Goal: Transaction & Acquisition: Purchase product/service

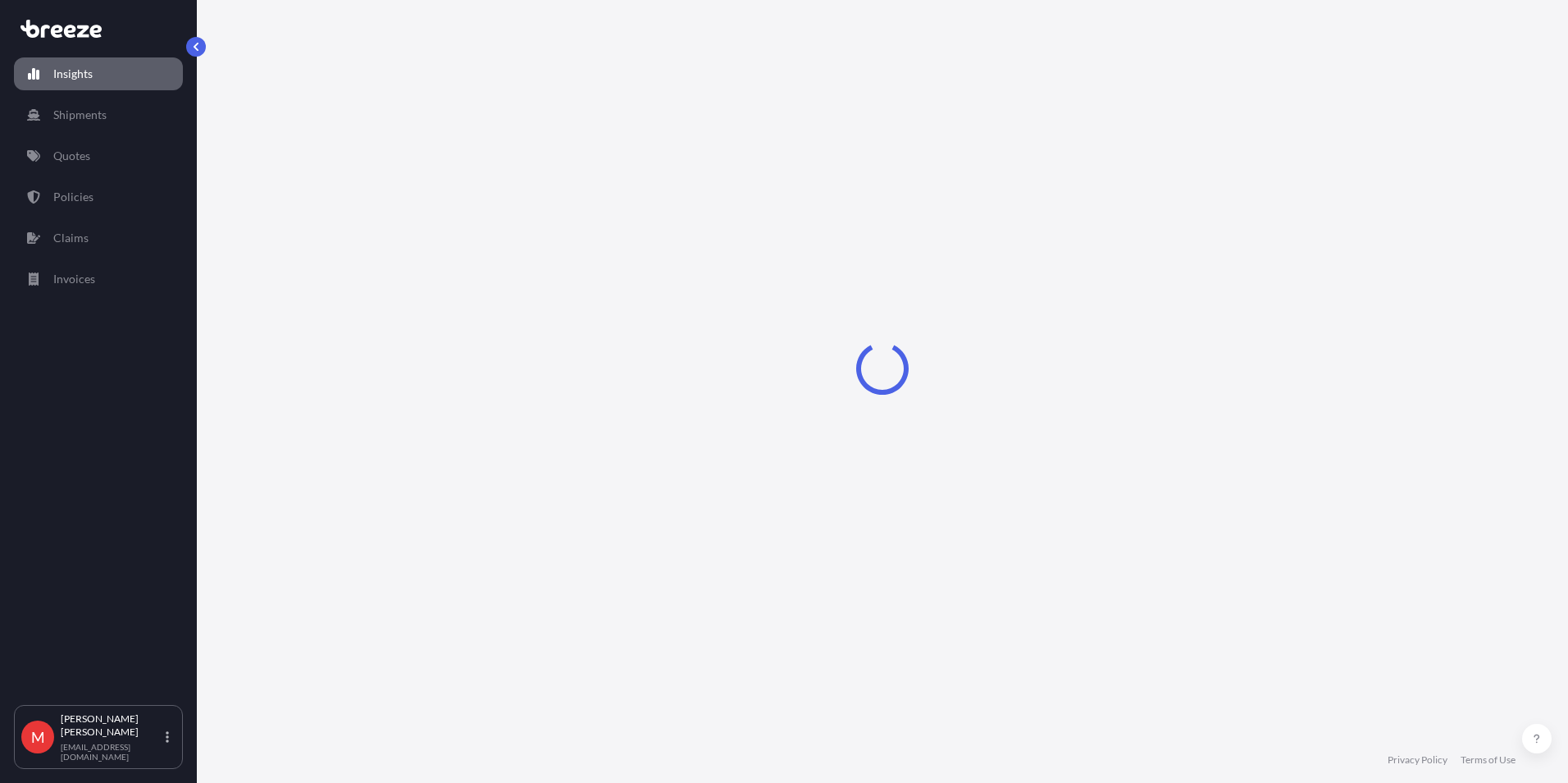
select select "2025"
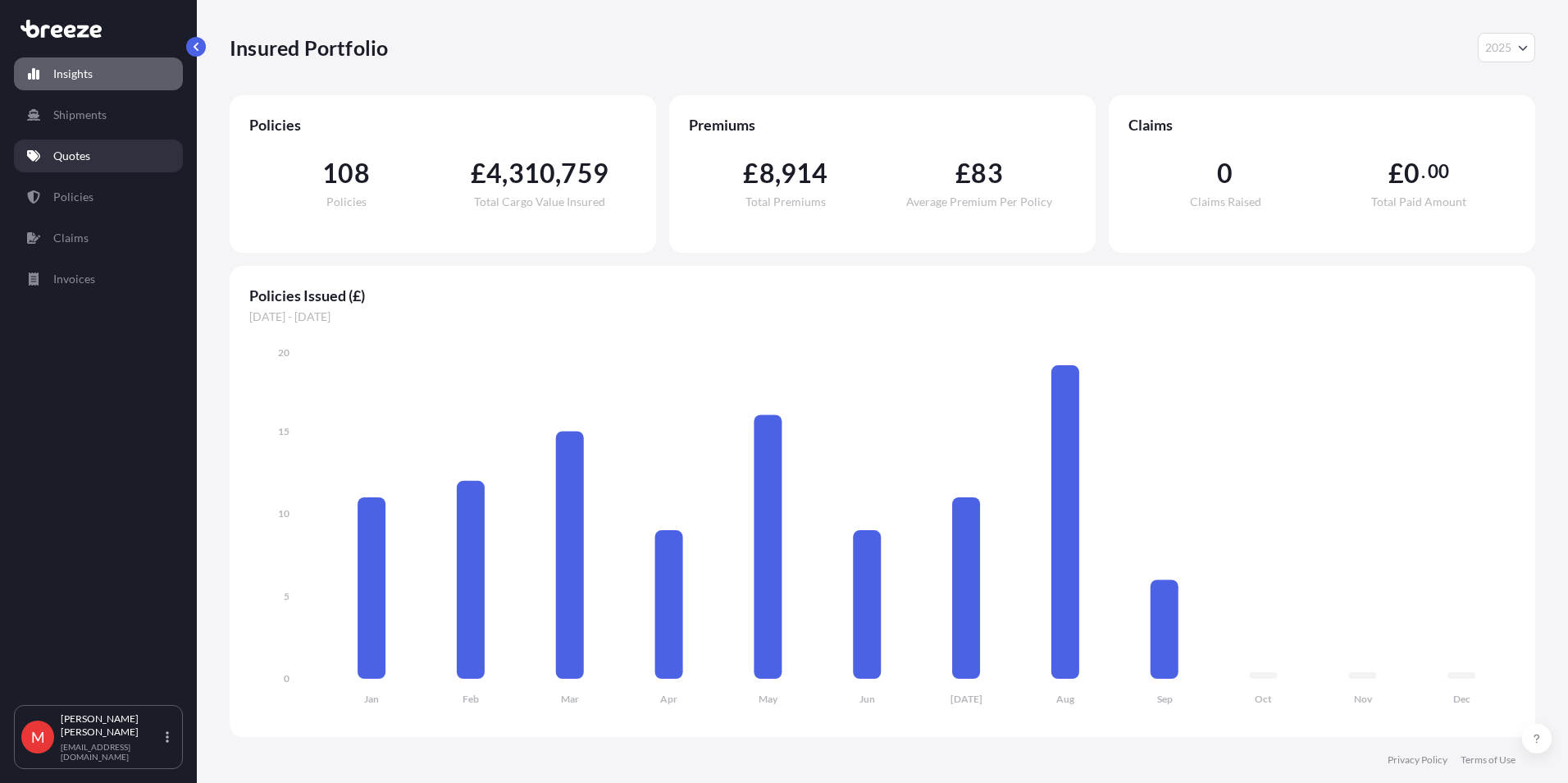
click at [105, 171] on link "Quotes" at bounding box center [98, 156] width 169 height 33
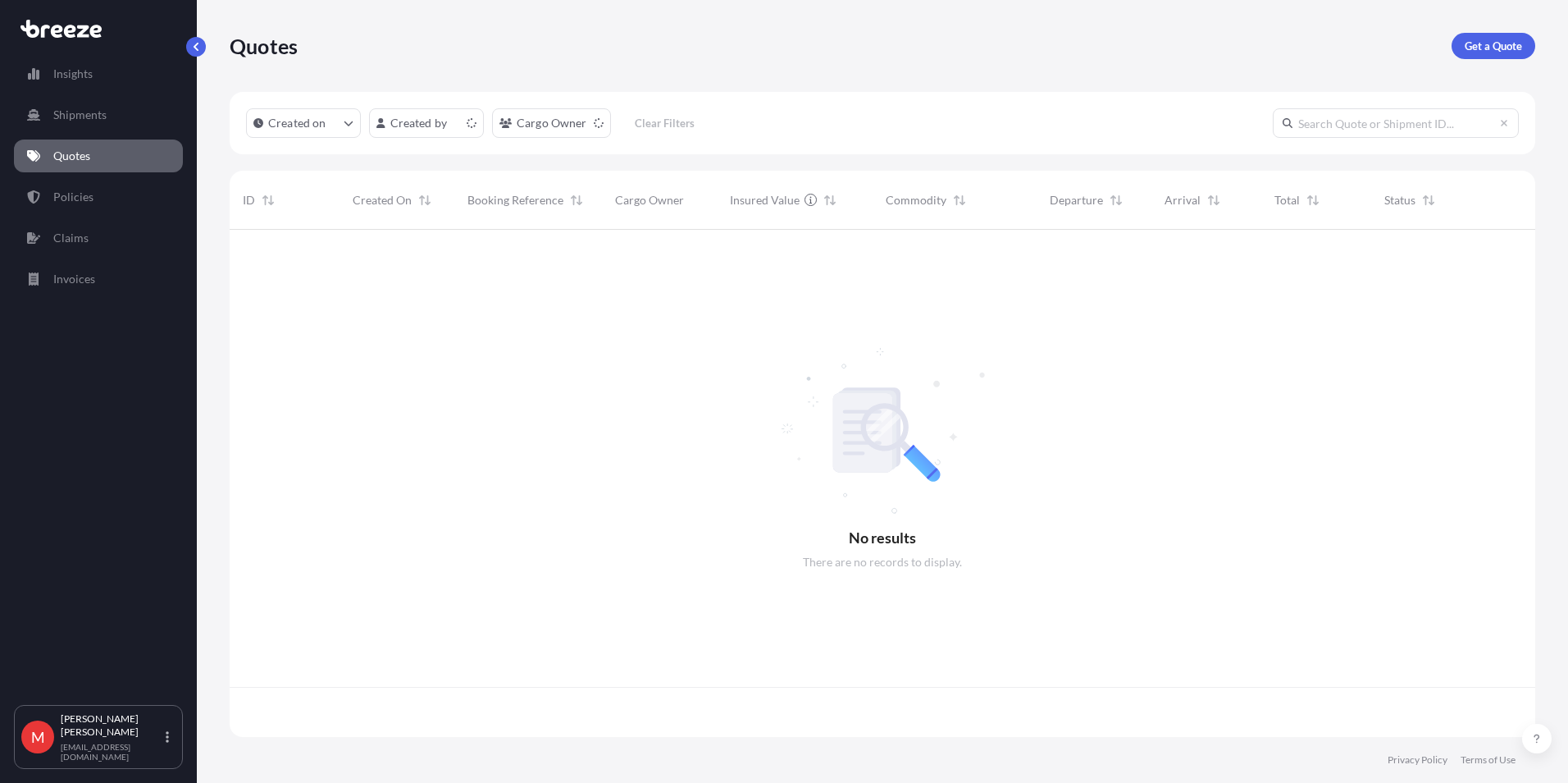
scroll to position [503, 1294]
click at [1490, 42] on p "Get a Quote" at bounding box center [1493, 45] width 57 height 16
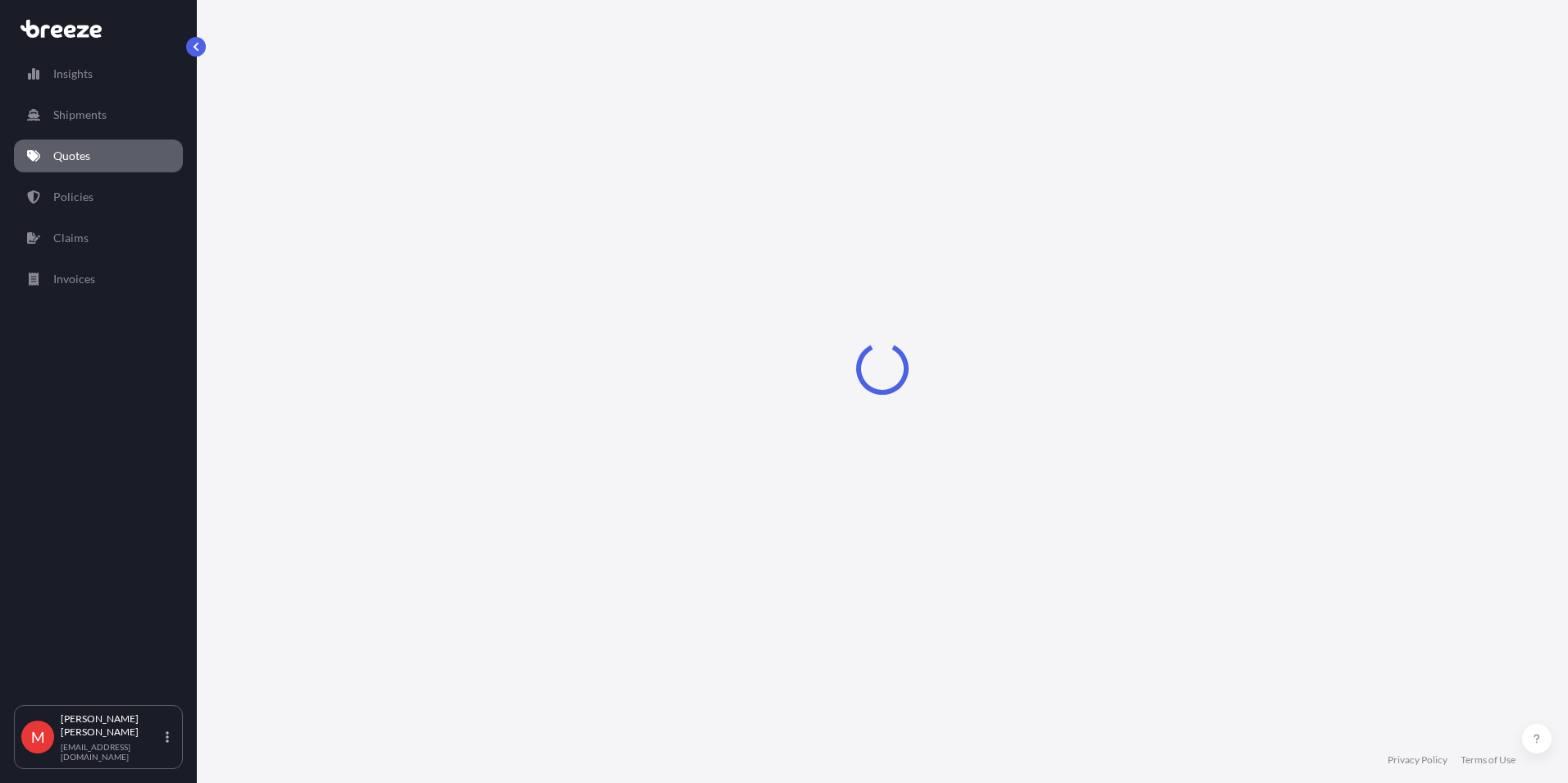
select select "Road"
select select "Sea"
select select "1"
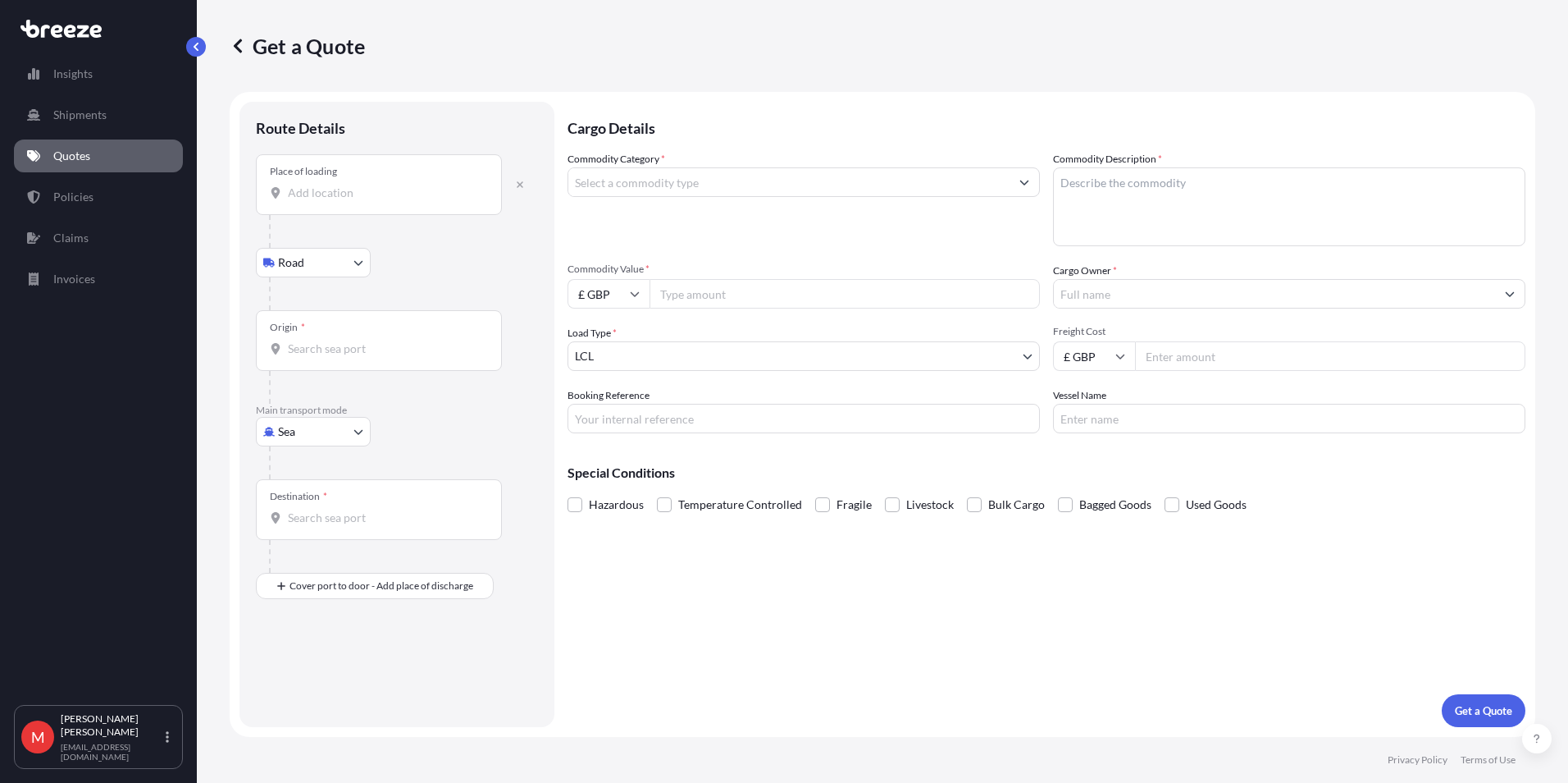
click at [341, 207] on div "Place of loading" at bounding box center [379, 185] width 246 height 61
click at [341, 201] on input "Place of loading" at bounding box center [384, 193] width 194 height 16
click at [331, 190] on input "Place of loading" at bounding box center [384, 193] width 194 height 16
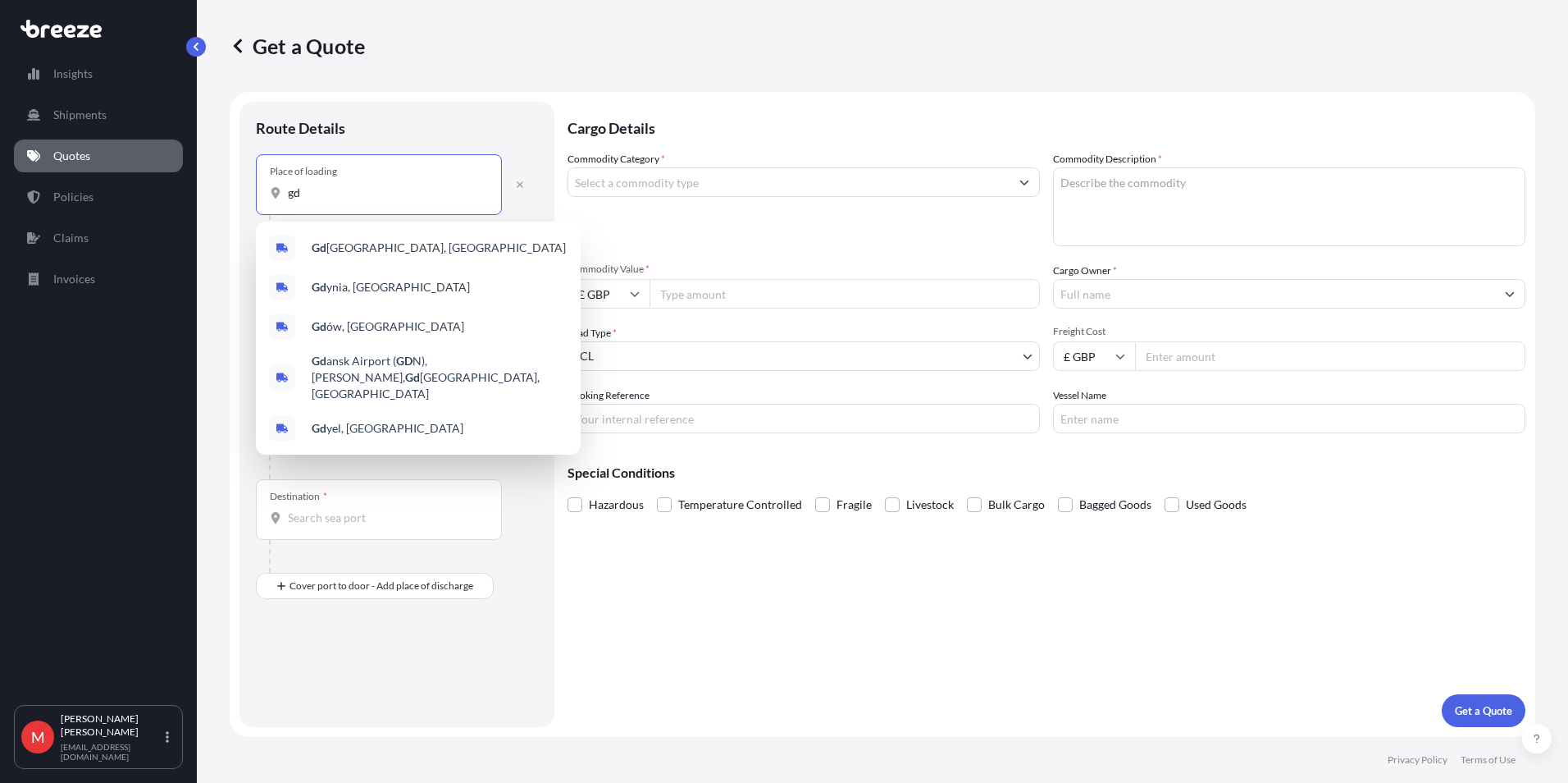
type input "g"
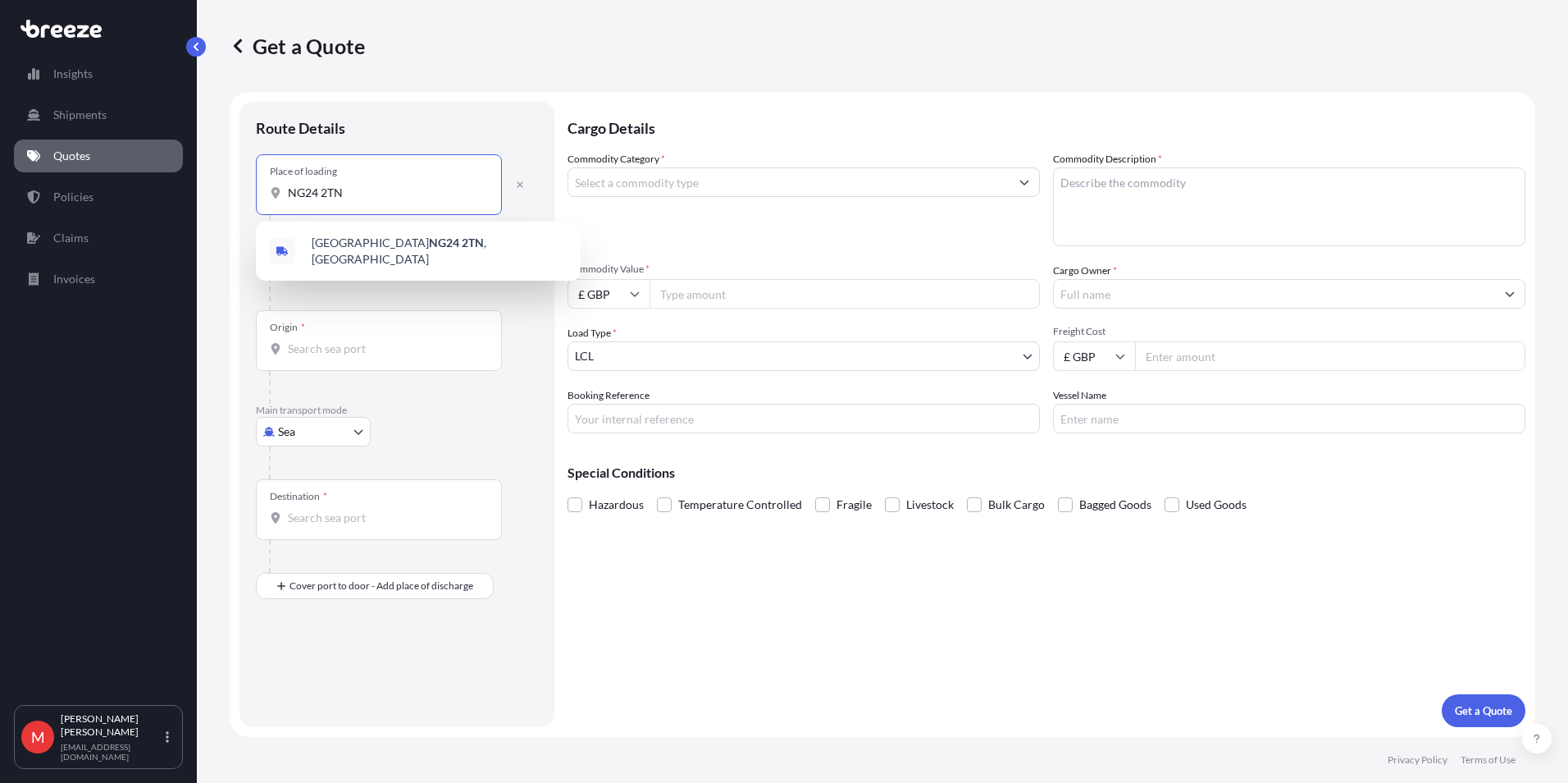
click at [351, 227] on div "Newark NG24 2TN , [GEOGRAPHIC_DATA]" at bounding box center [418, 251] width 325 height 59
click at [352, 234] on div "Newark NG24 2TN , [GEOGRAPHIC_DATA]" at bounding box center [418, 251] width 312 height 46
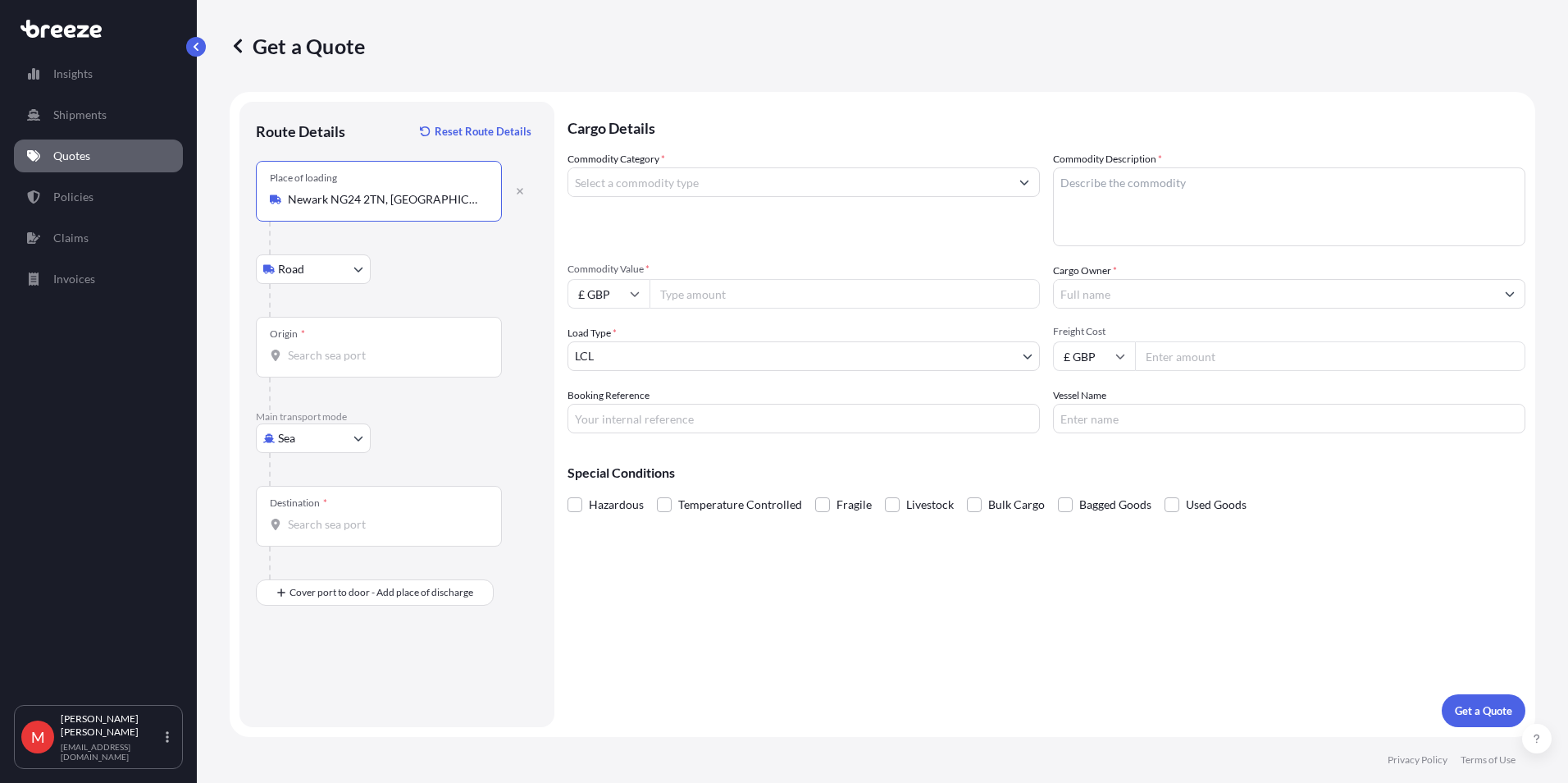
type input "Newark NG24 2TN, [GEOGRAPHIC_DATA]"
click at [325, 352] on input "Origin *" at bounding box center [384, 355] width 194 height 16
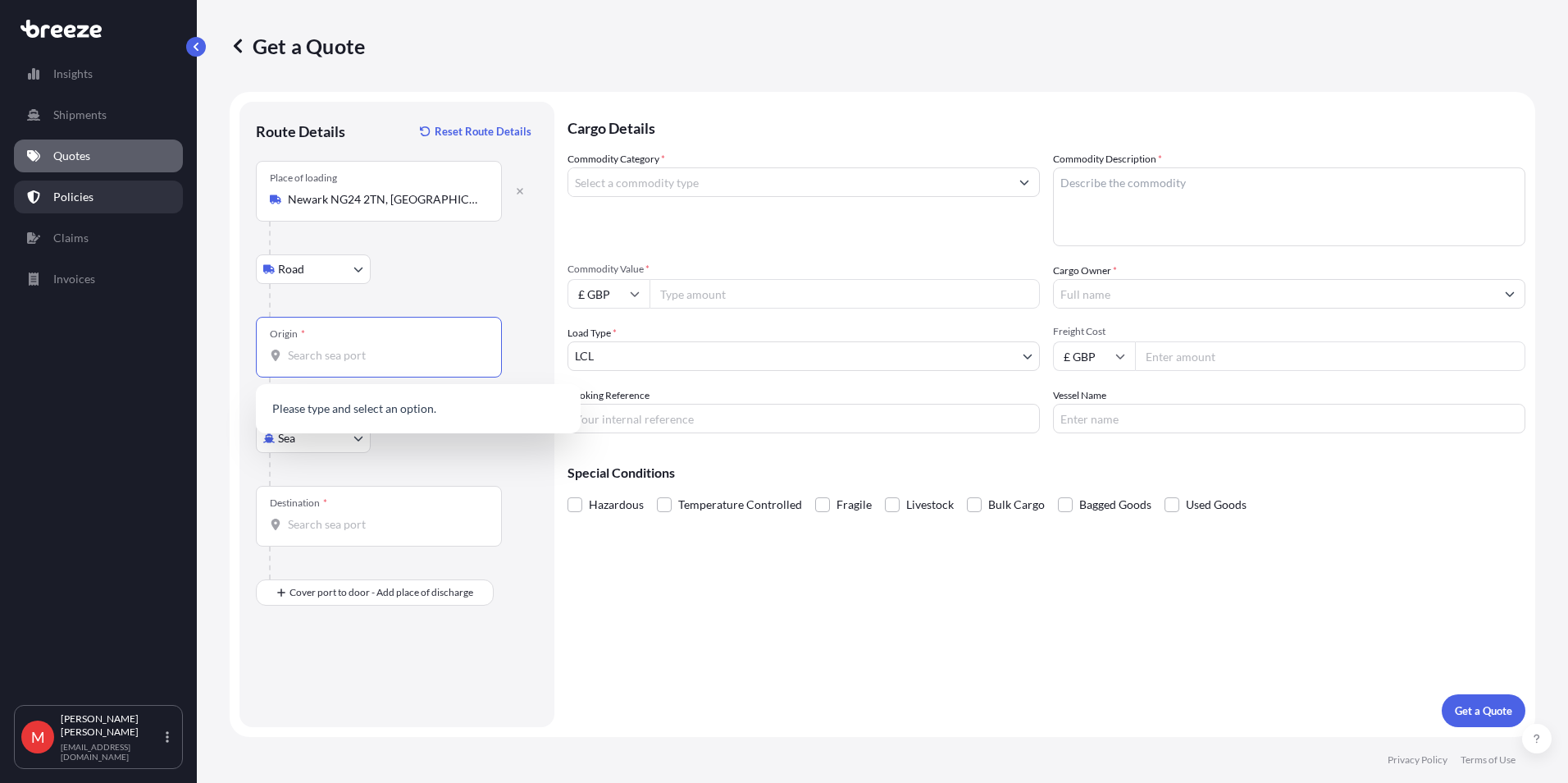
click at [108, 188] on link "Policies" at bounding box center [98, 197] width 169 height 33
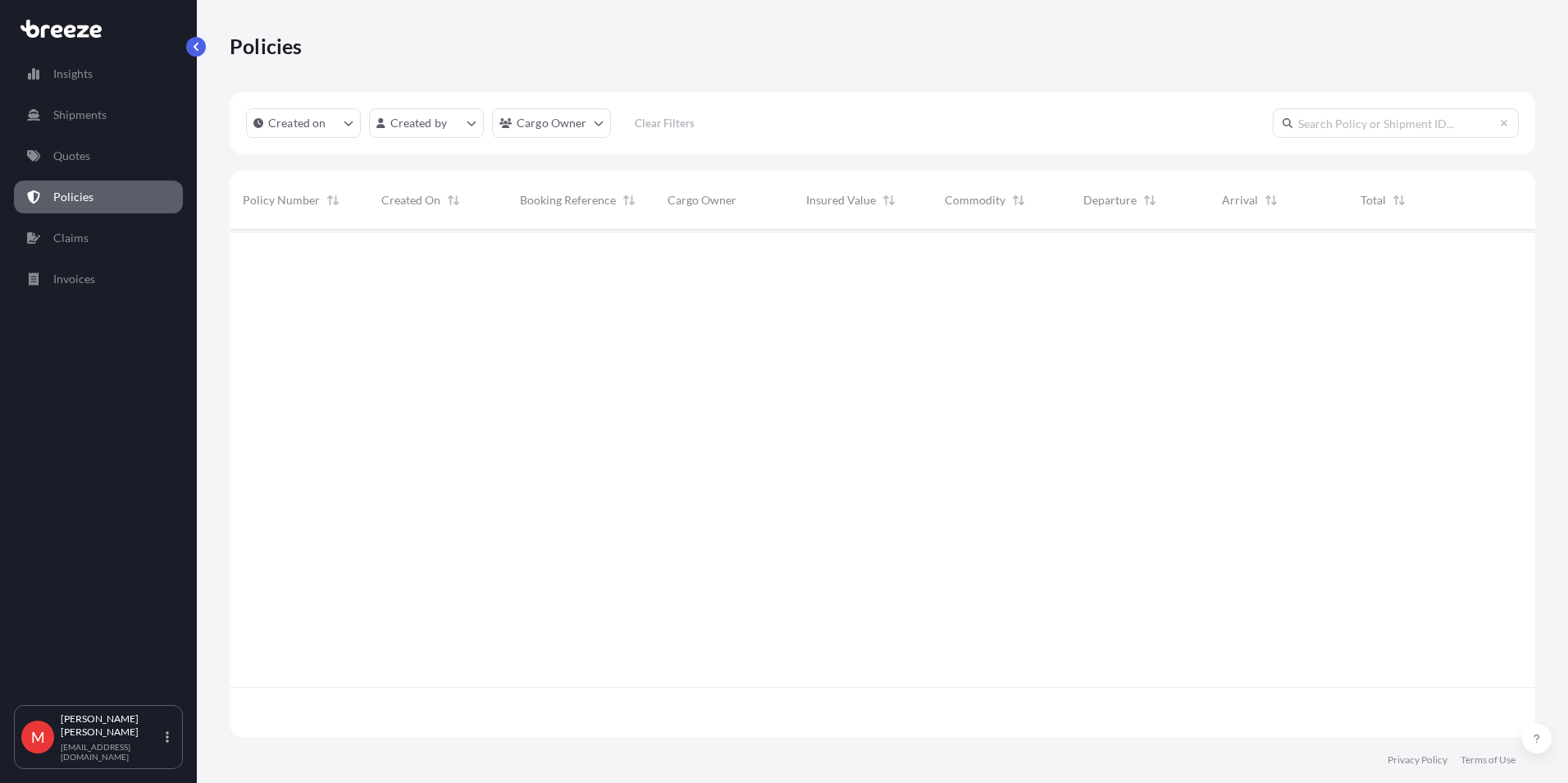
scroll to position [503, 1294]
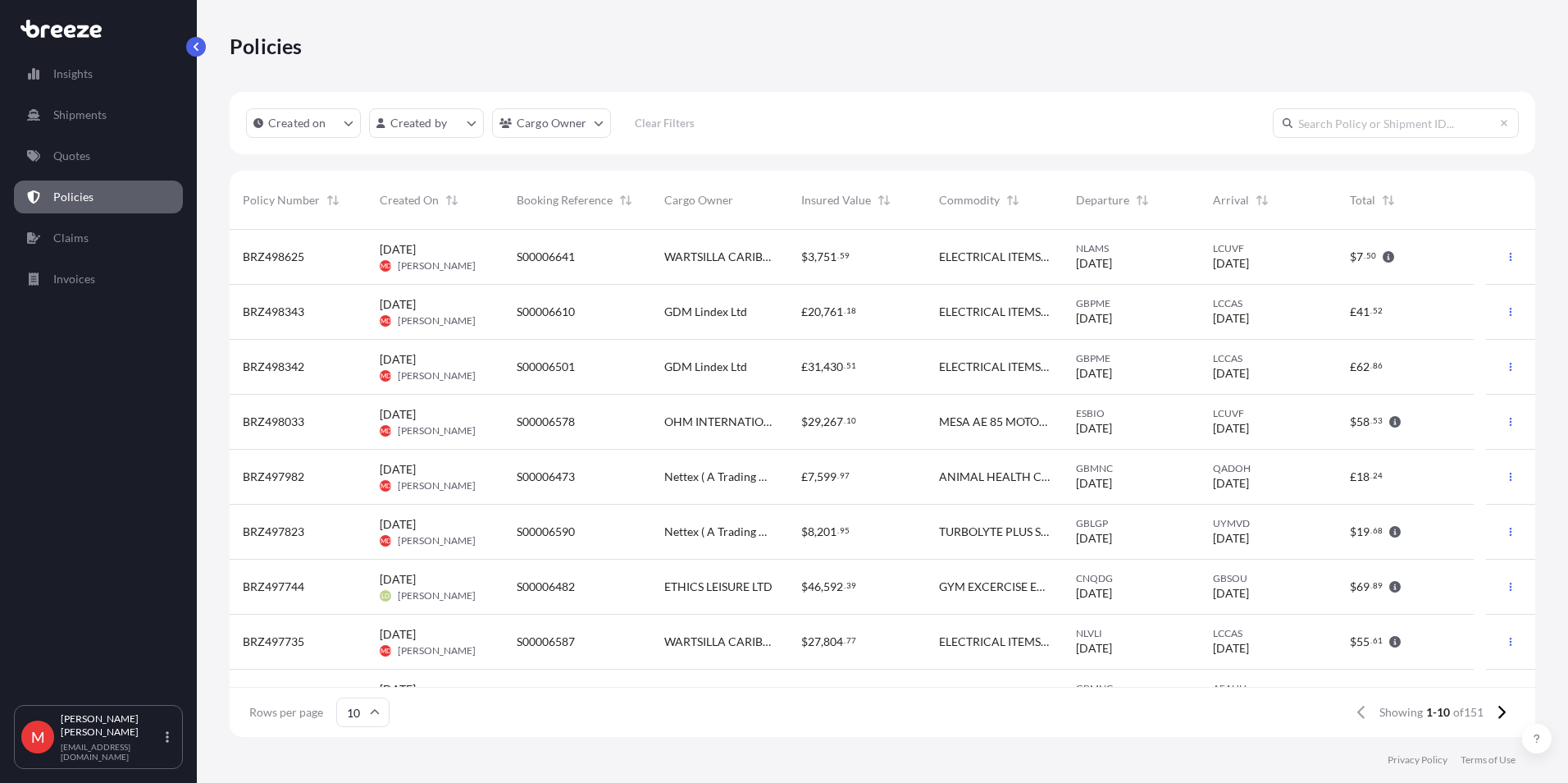
click at [1317, 127] on input "text" at bounding box center [1396, 123] width 246 height 30
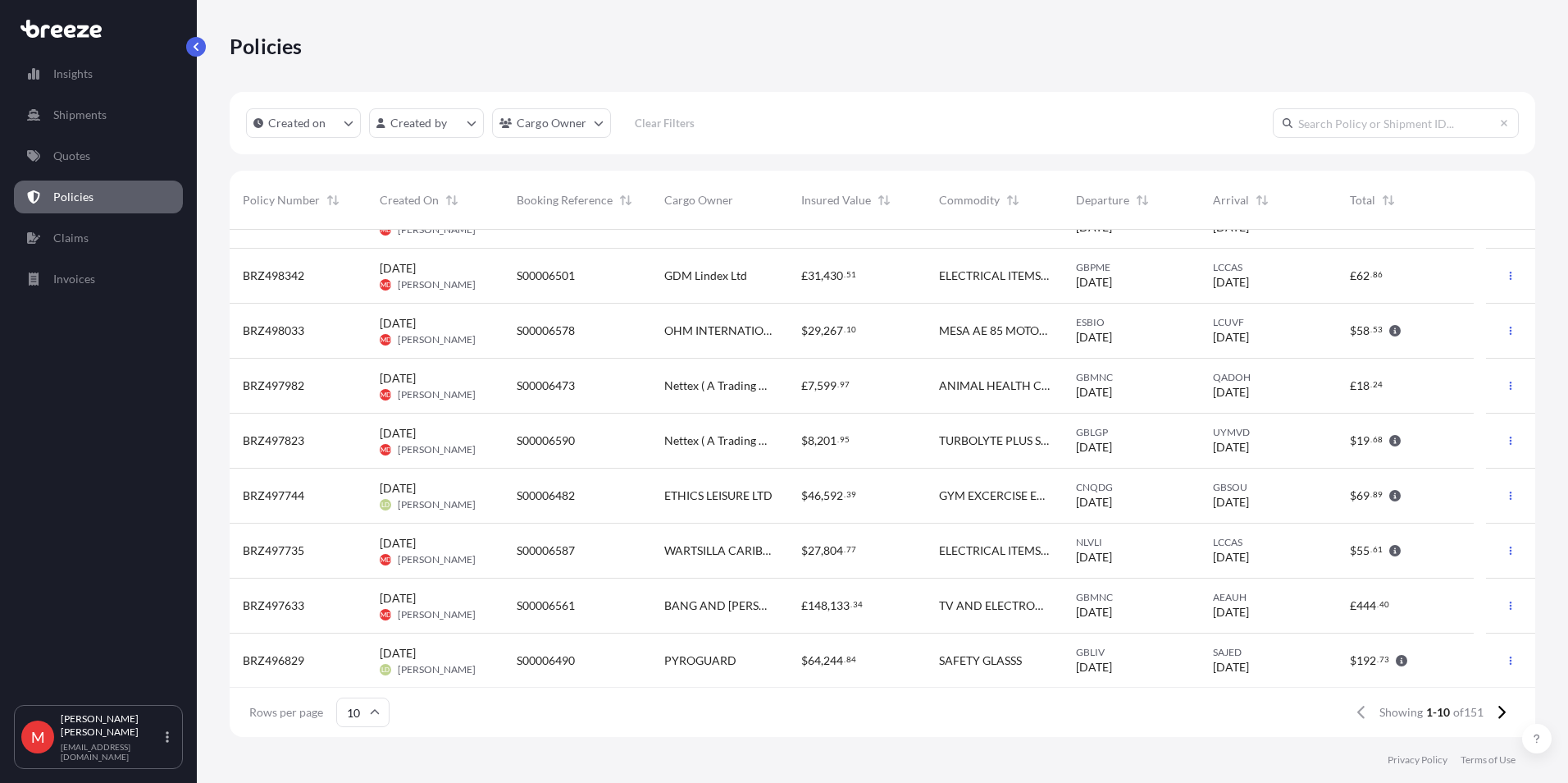
scroll to position [93, 0]
type input "S00006515"
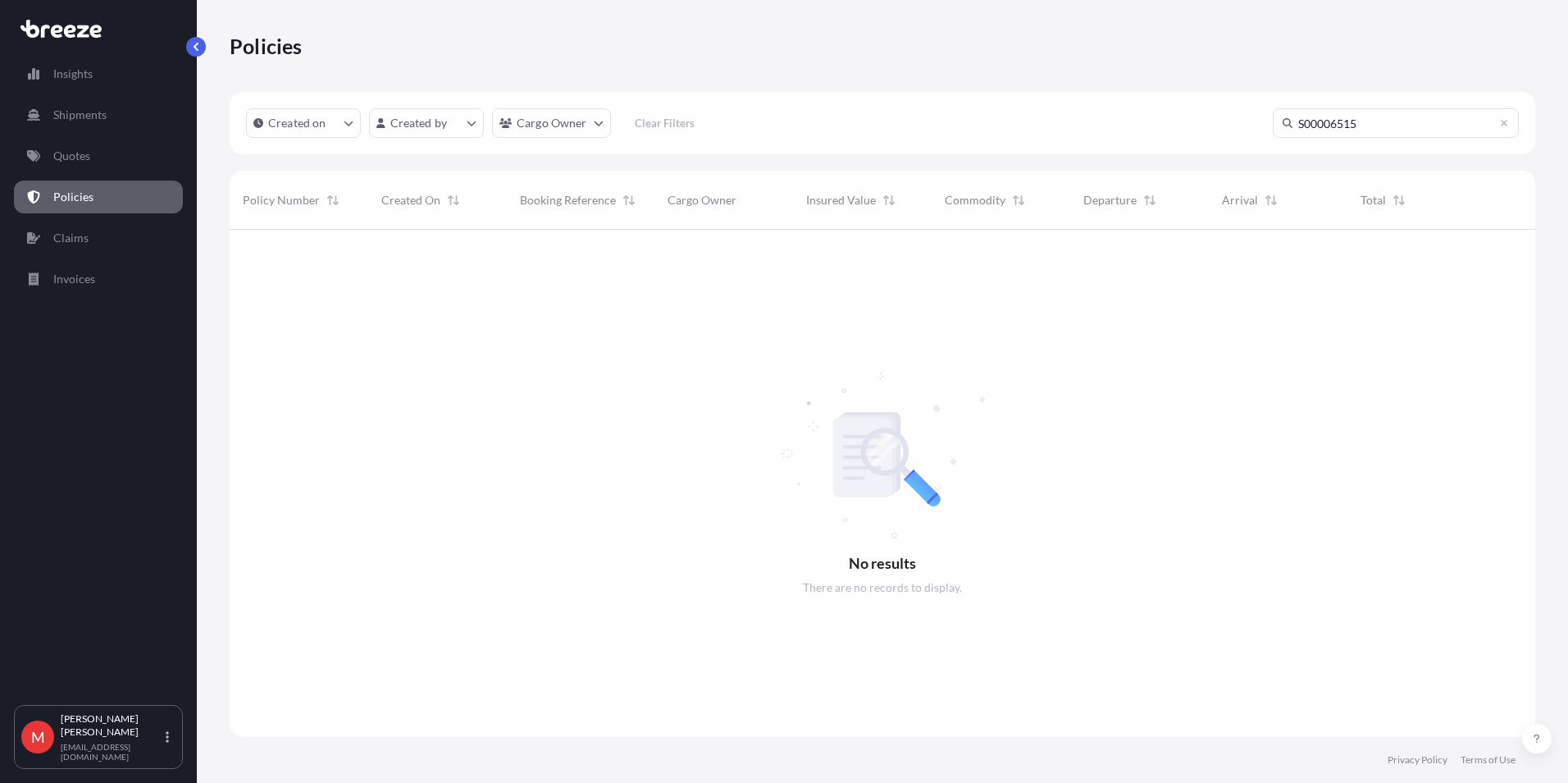
scroll to position [554, 1294]
click at [108, 201] on link "Policies" at bounding box center [98, 197] width 169 height 33
click at [112, 190] on link "Policies" at bounding box center [98, 197] width 169 height 33
drag, startPoint x: 1505, startPoint y: 120, endPoint x: 1348, endPoint y: 143, distance: 158.7
click at [1504, 121] on icon at bounding box center [1504, 122] width 10 height 10
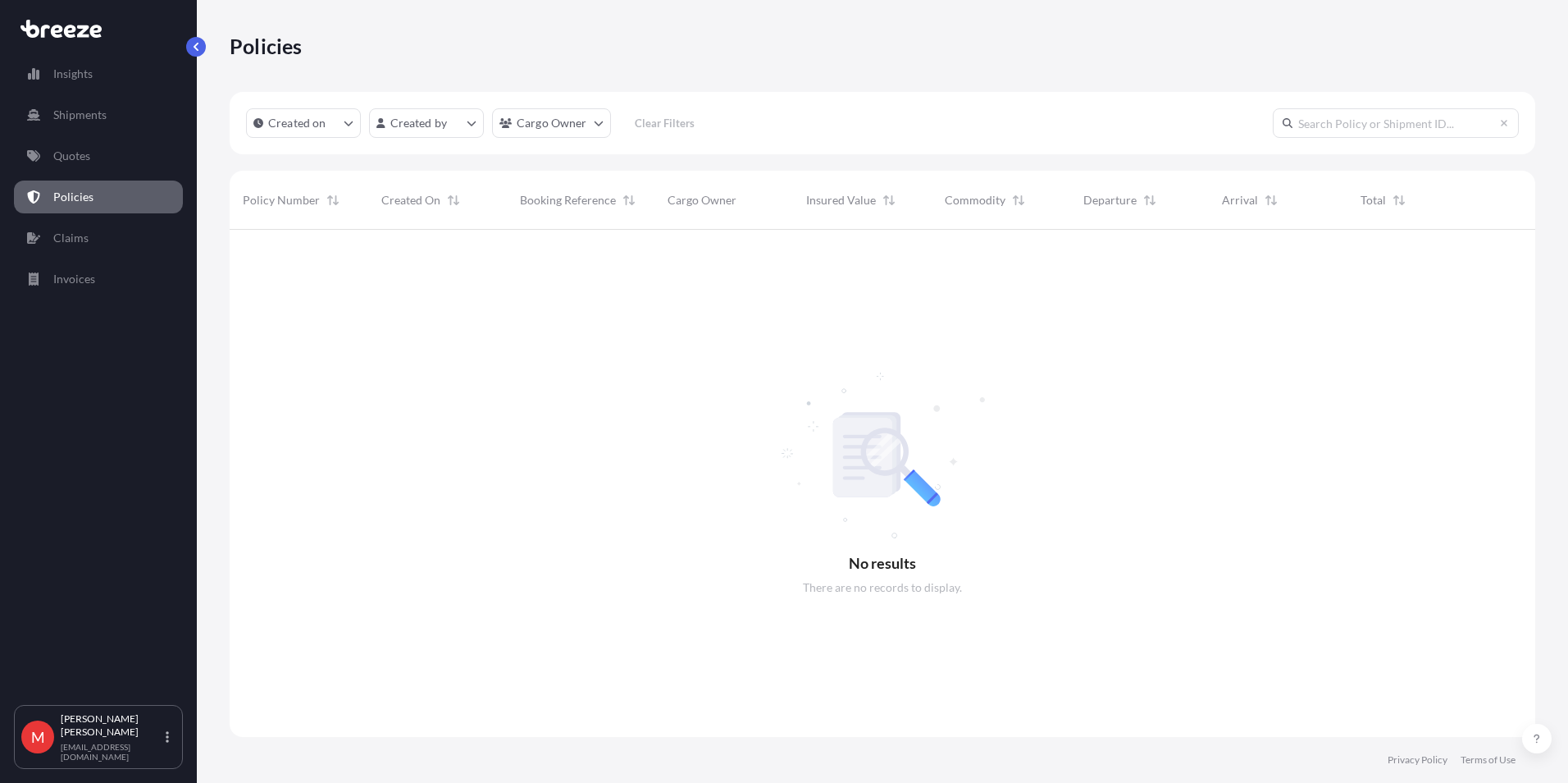
scroll to position [503, 1294]
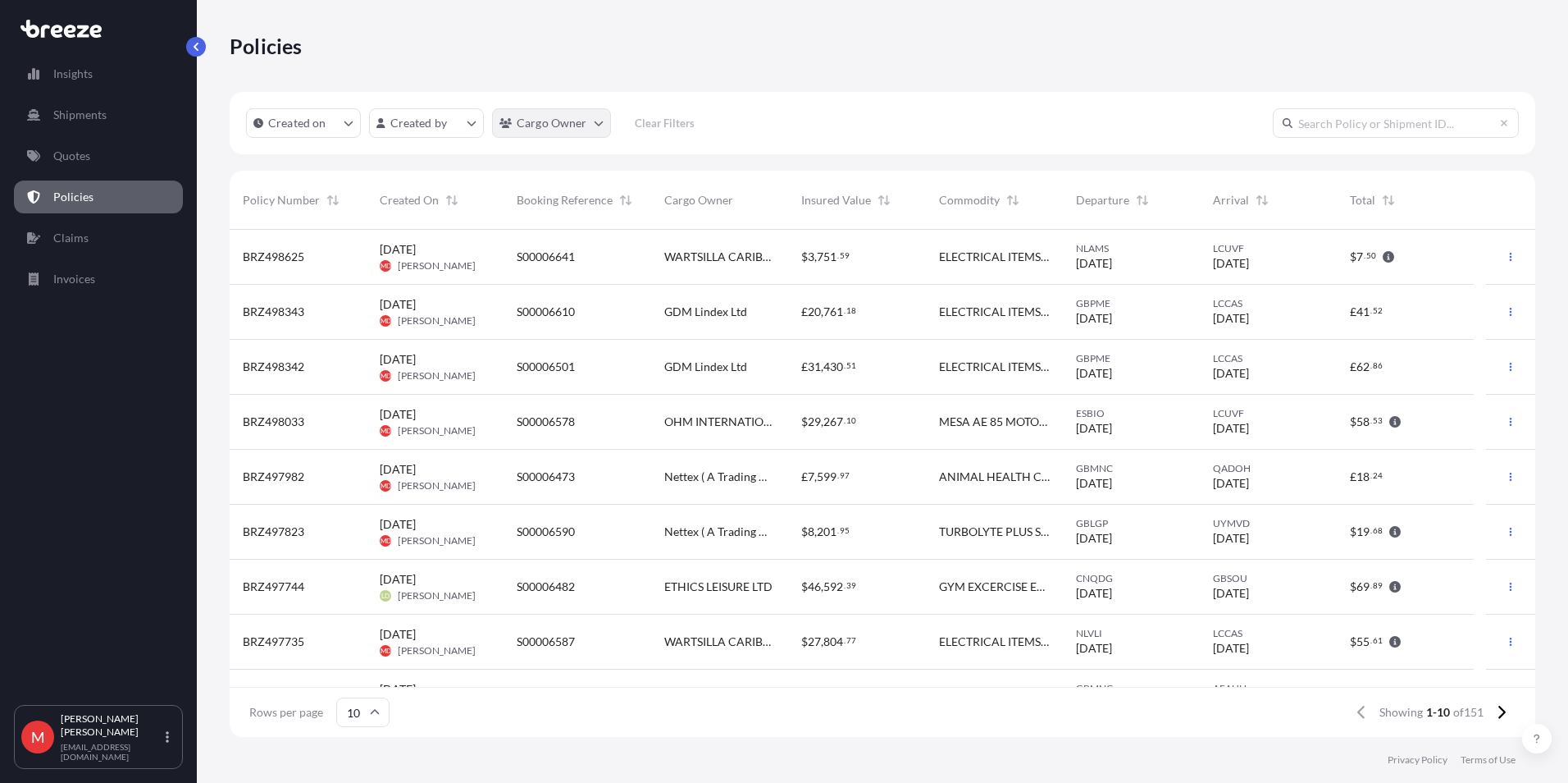
click at [517, 121] on html "Insights Shipments Quotes Policies Claims Invoices M [PERSON_NAME] [PERSON_NAME…" at bounding box center [784, 392] width 1568 height 783
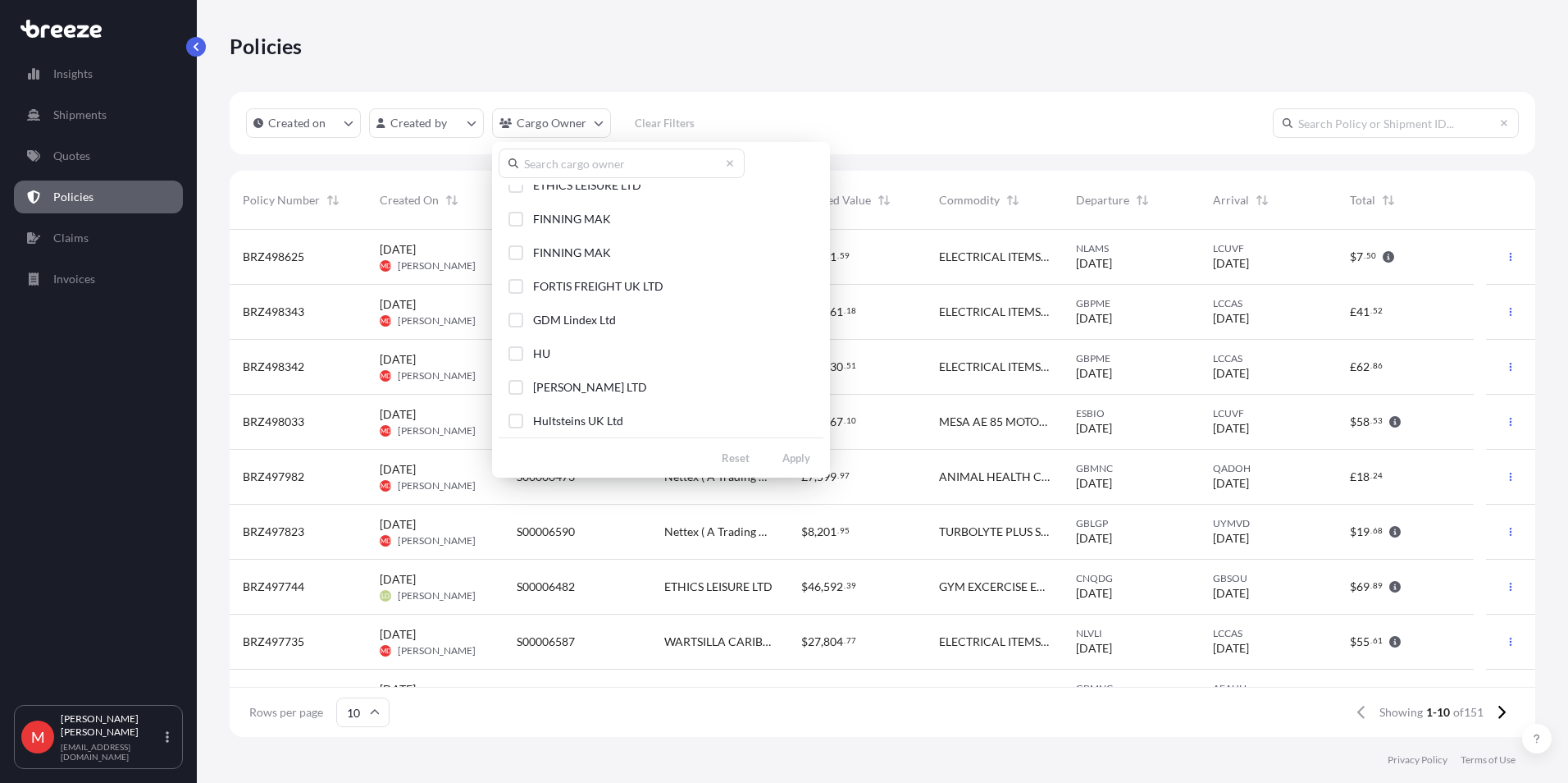
scroll to position [247, 0]
click at [587, 293] on span "GDM Lindex Ltd" at bounding box center [574, 290] width 82 height 16
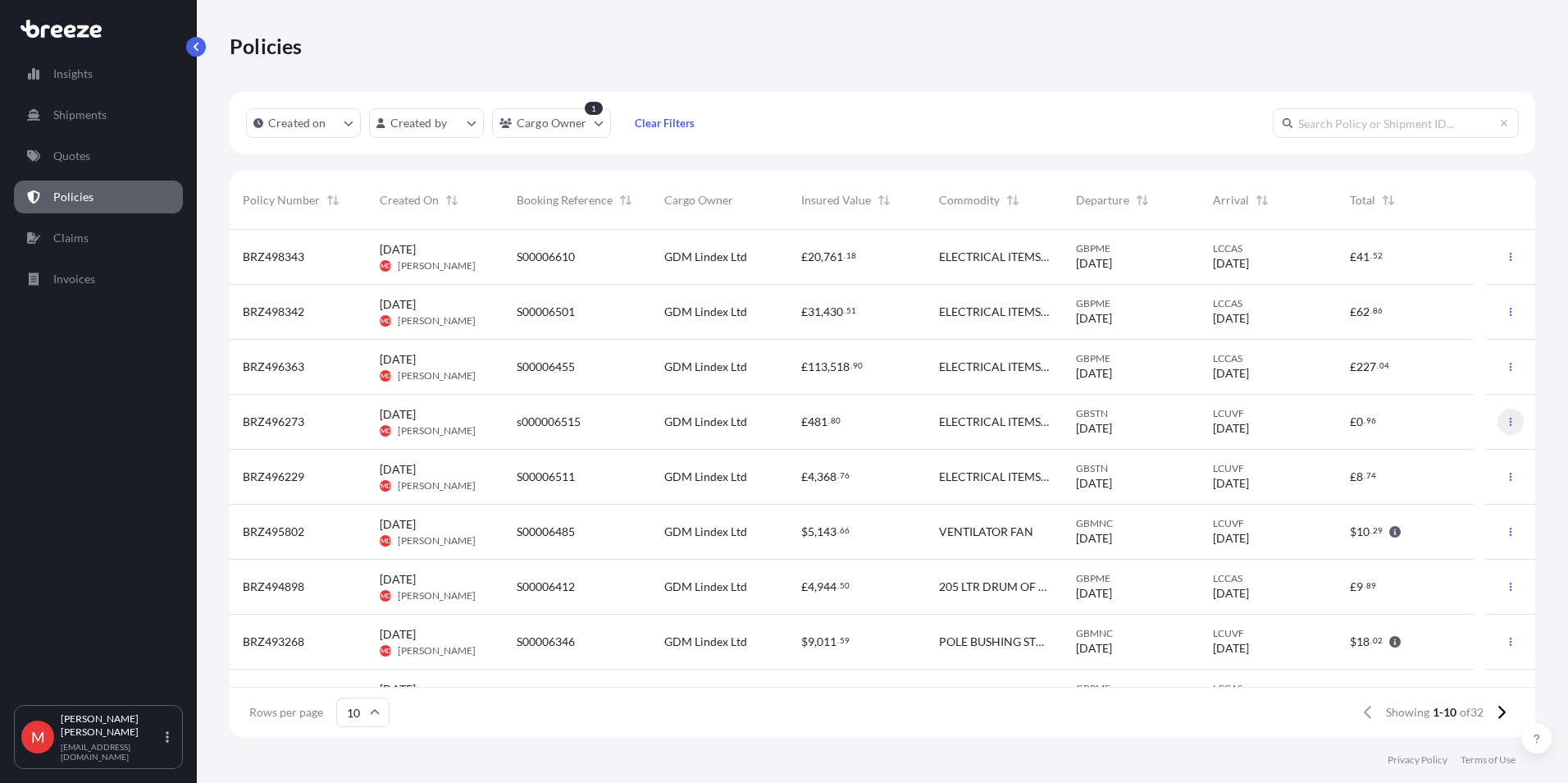
click at [1506, 419] on icon "button" at bounding box center [1511, 421] width 10 height 10
click at [1506, 477] on icon "button" at bounding box center [1511, 477] width 10 height 10
click at [1442, 479] on p "Duplicate quote" at bounding box center [1408, 480] width 82 height 16
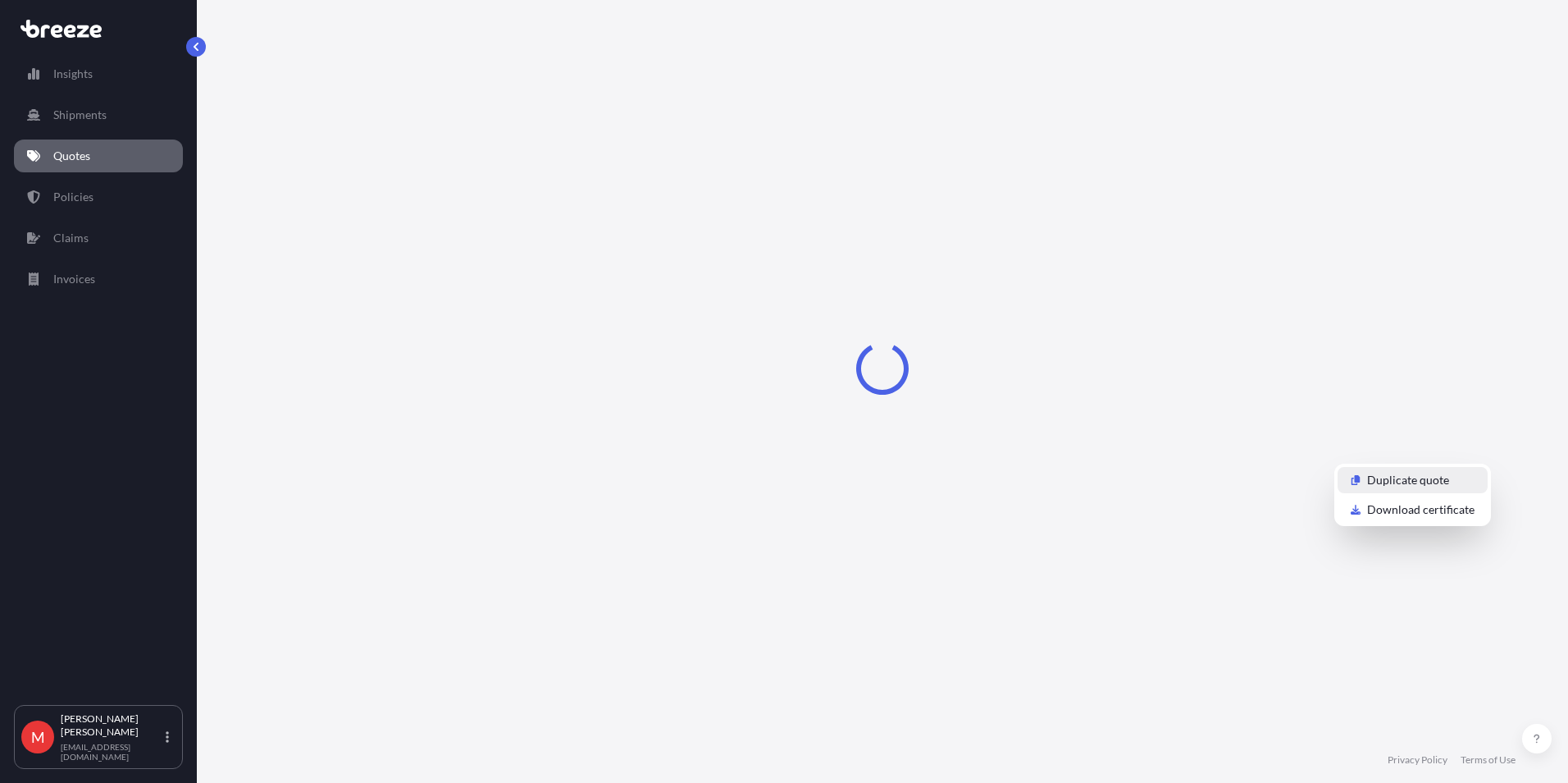
select select "Road"
select select "Air"
select select "Road"
select select "3"
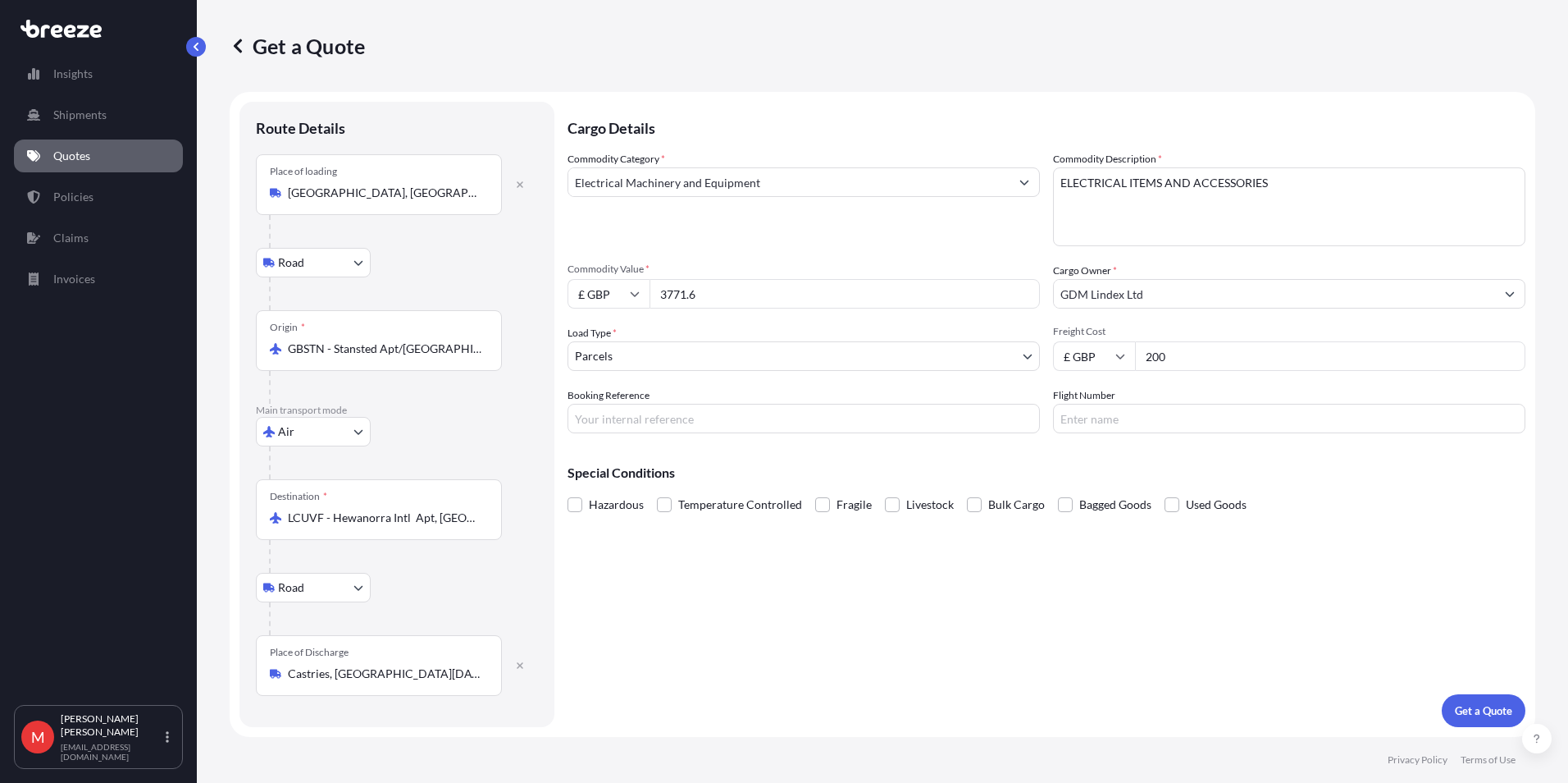
drag, startPoint x: 709, startPoint y: 295, endPoint x: 546, endPoint y: 294, distance: 163.0
click at [565, 294] on form "Route Details Place of loading [GEOGRAPHIC_DATA] Rail Origin * GBSTN - Stansted…" at bounding box center [882, 414] width 1306 height 645
type input "2518.60"
type input "500"
click at [726, 420] on input "S0000" at bounding box center [804, 418] width 473 height 30
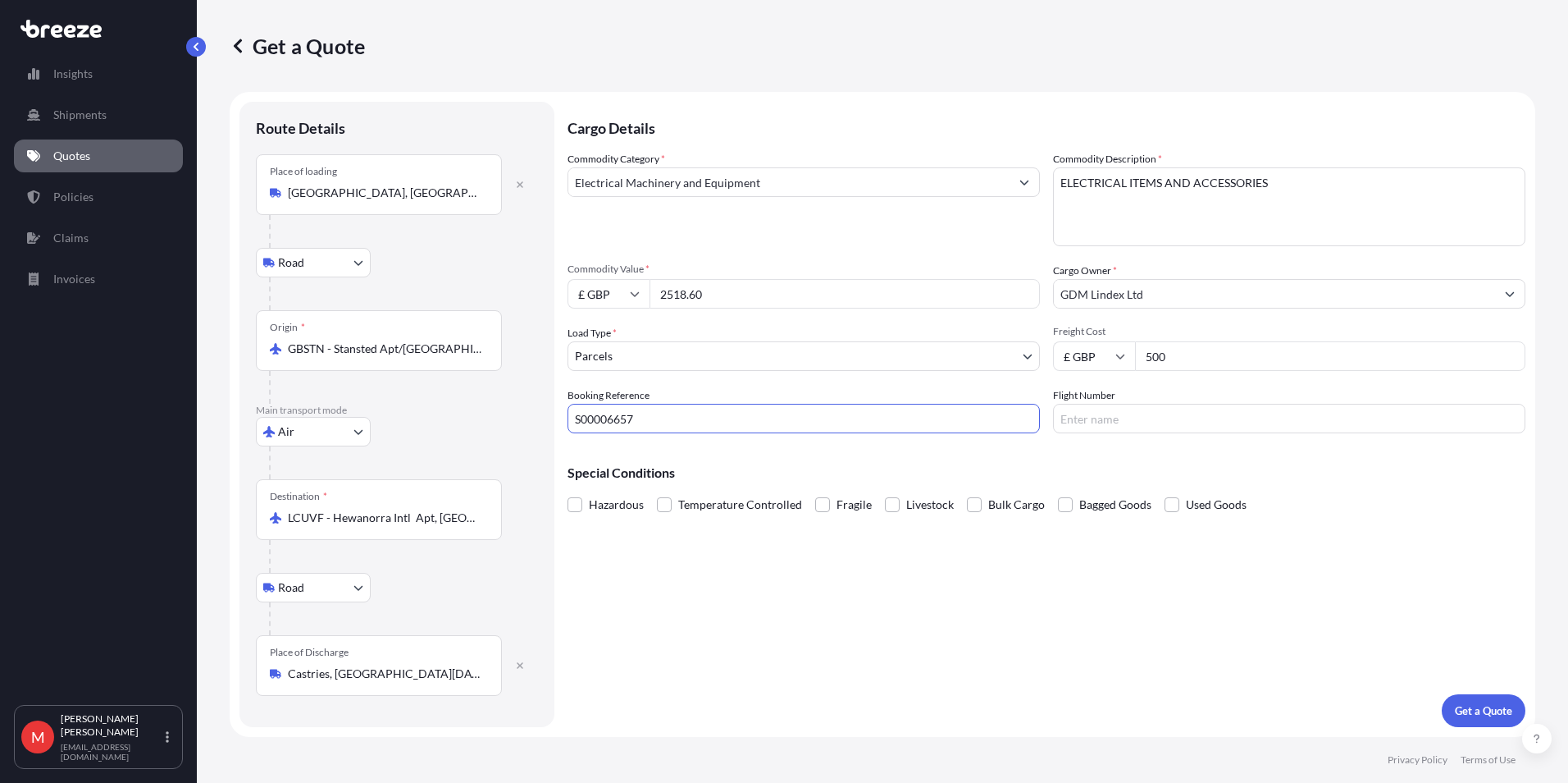
type input "S00006657"
click at [1028, 616] on div "Cargo Details Commodity Category * Electrical Machinery and Equipment Commodity…" at bounding box center [1046, 414] width 958 height 625
click at [1490, 707] on p "Get a Quote" at bounding box center [1484, 710] width 57 height 16
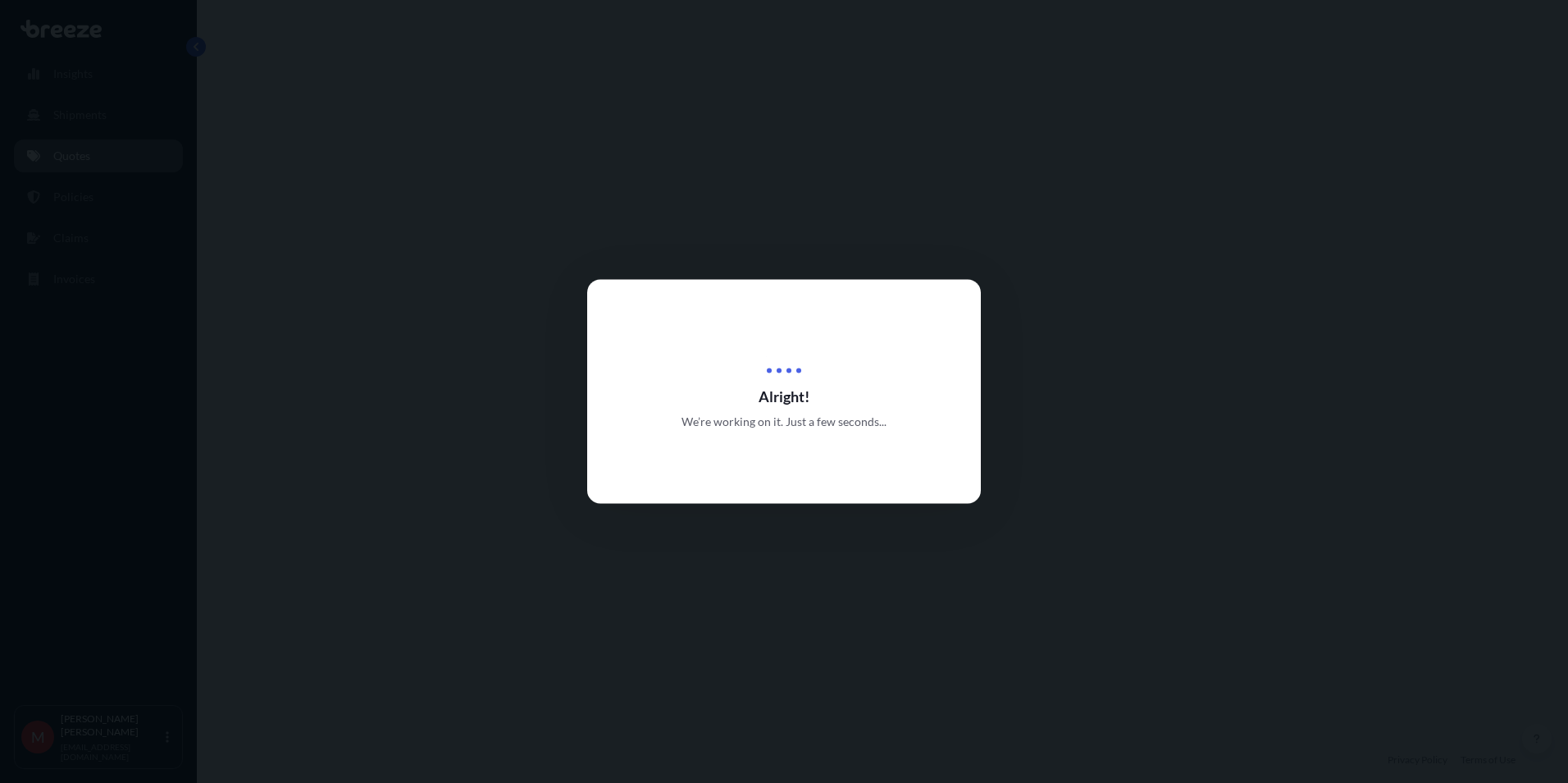
select select "Road"
select select "Air"
select select "Road"
select select "3"
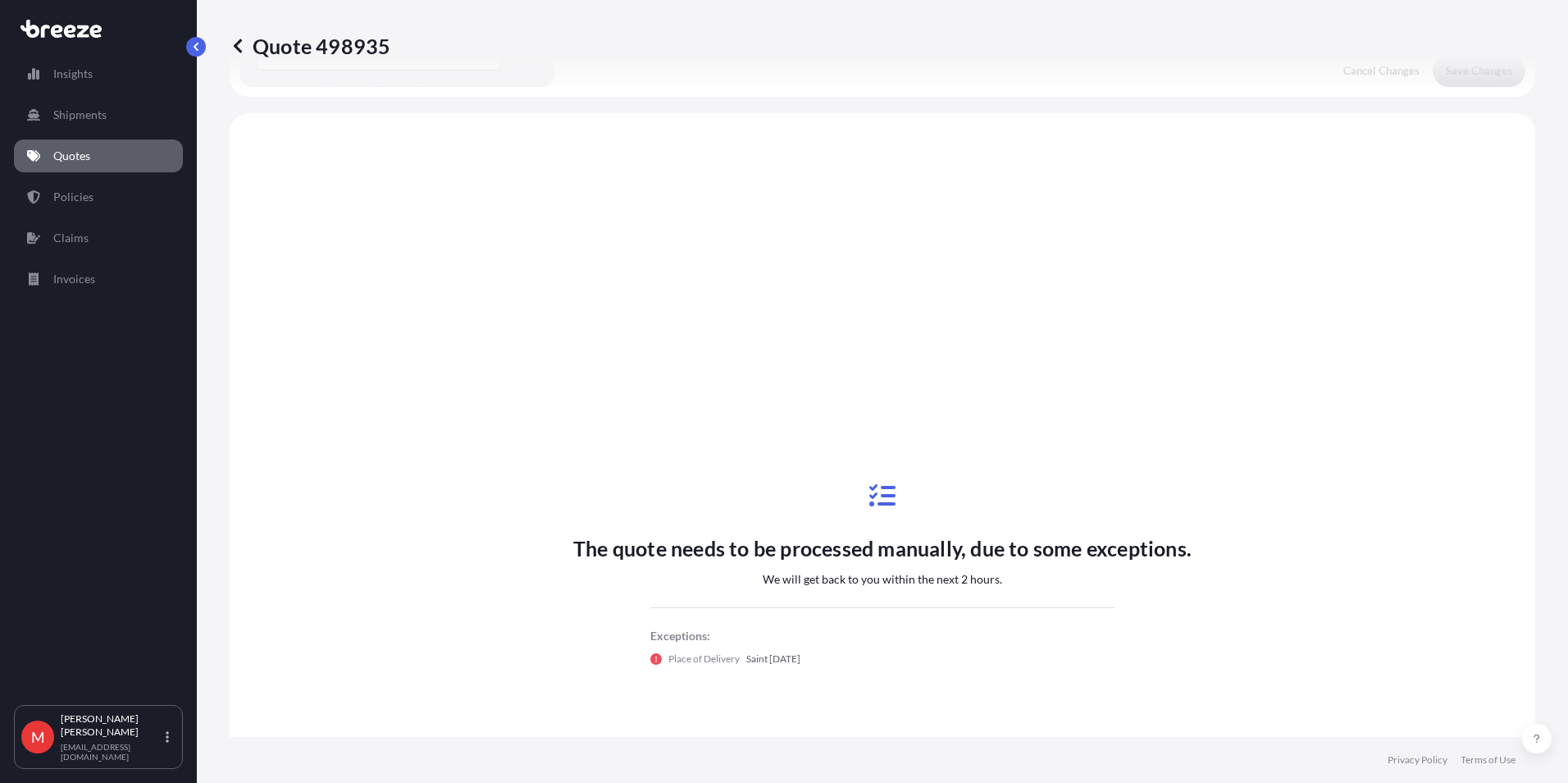
scroll to position [656, 0]
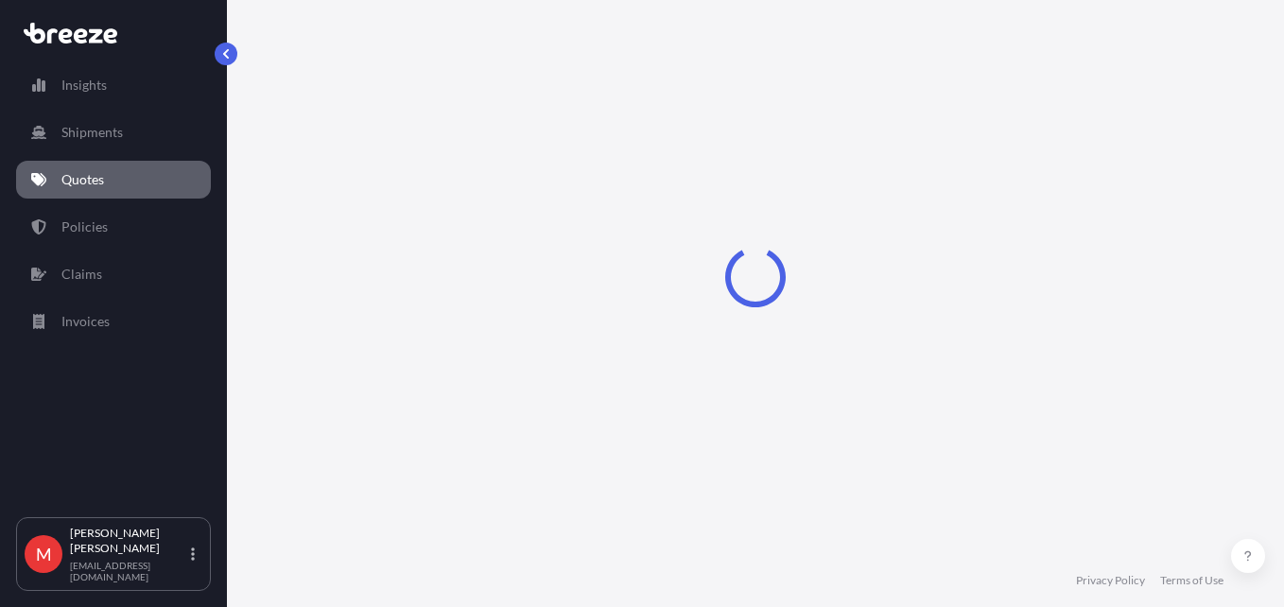
select select "Road"
select select "Air"
select select "Road"
select select "3"
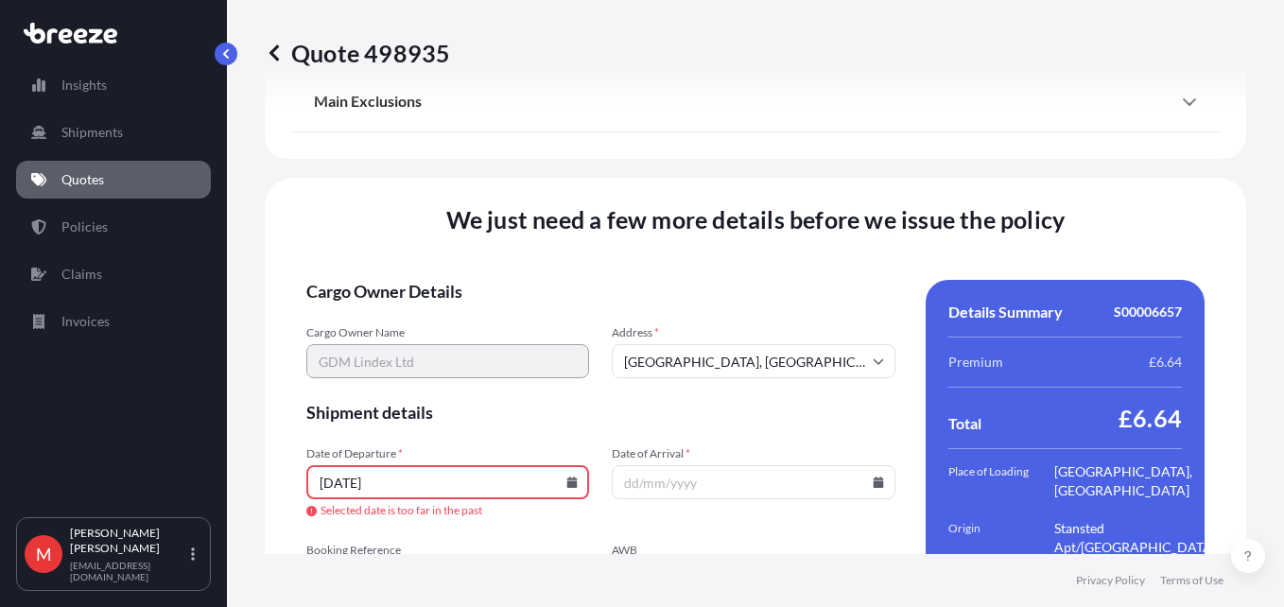
scroll to position [2703, 0]
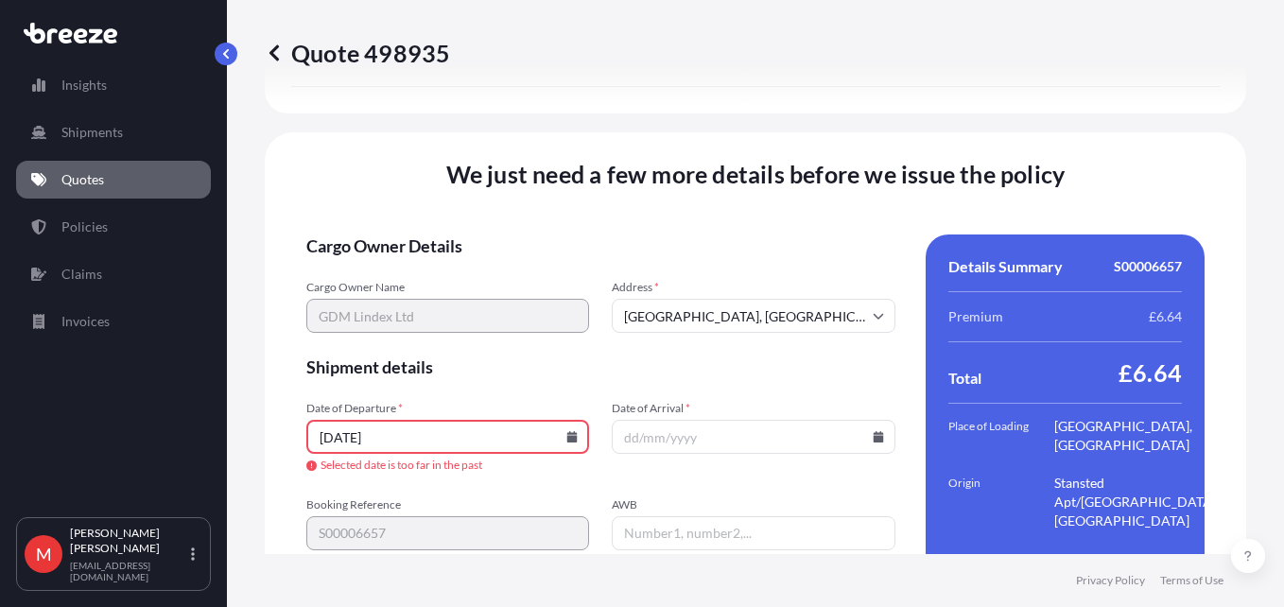
click at [571, 431] on icon at bounding box center [572, 436] width 10 height 11
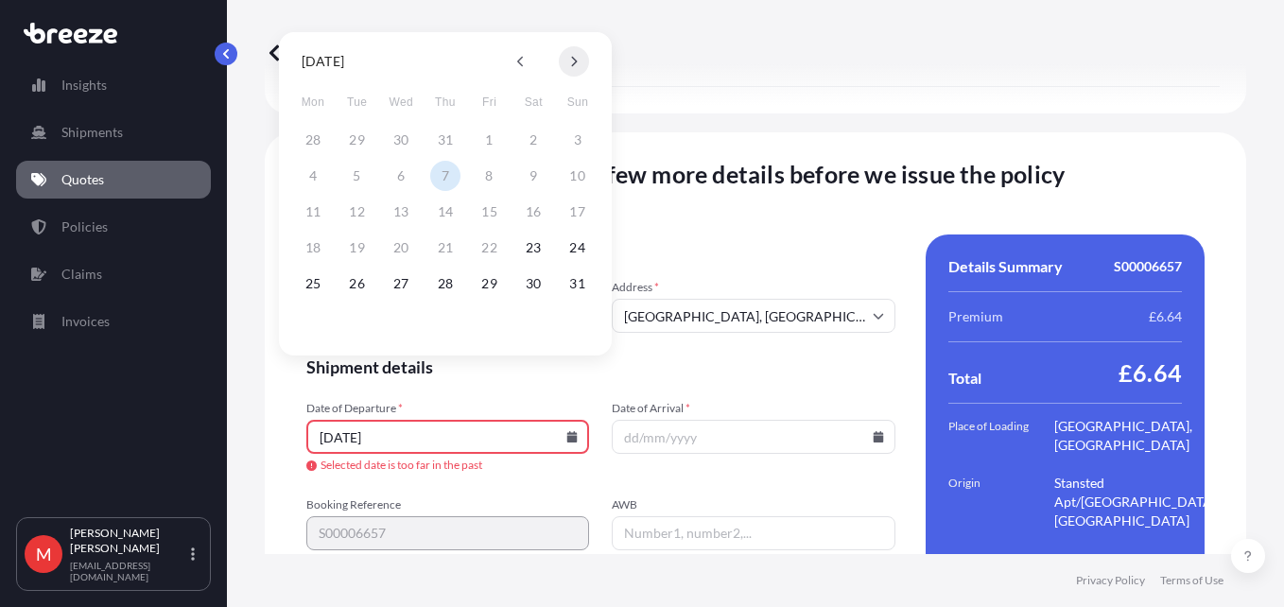
click at [569, 62] on button at bounding box center [574, 61] width 30 height 30
click at [481, 181] on button "12" at bounding box center [490, 176] width 30 height 30
type input "[DATE]"
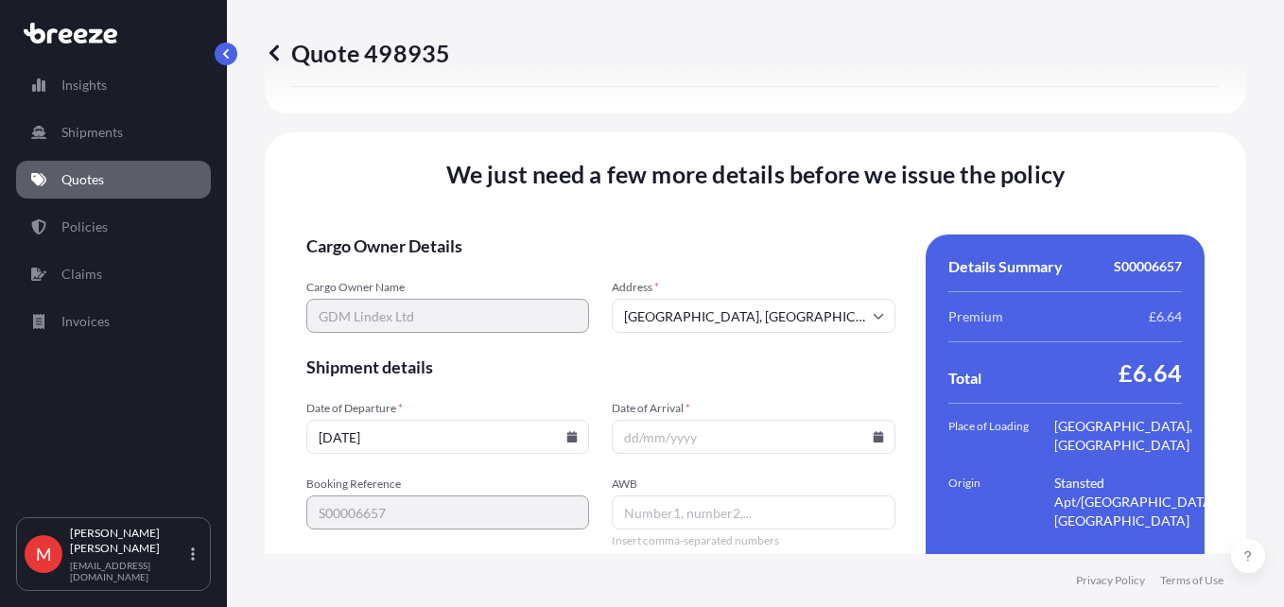
click at [873, 431] on icon at bounding box center [878, 436] width 11 height 11
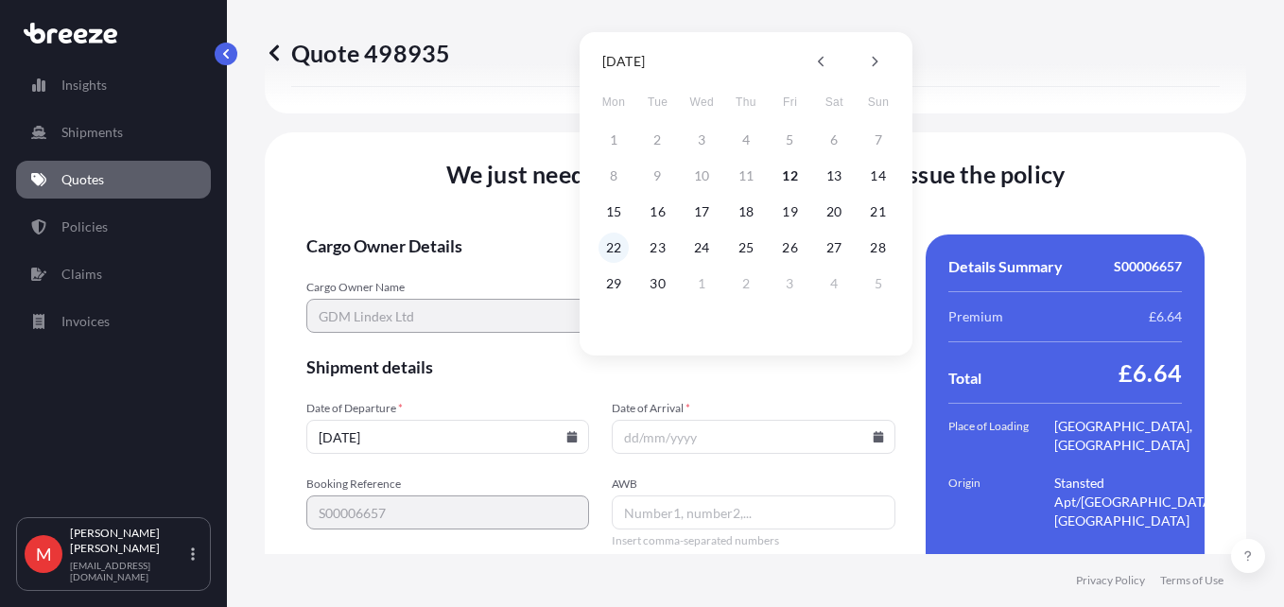
click at [615, 248] on button "22" at bounding box center [613, 248] width 30 height 30
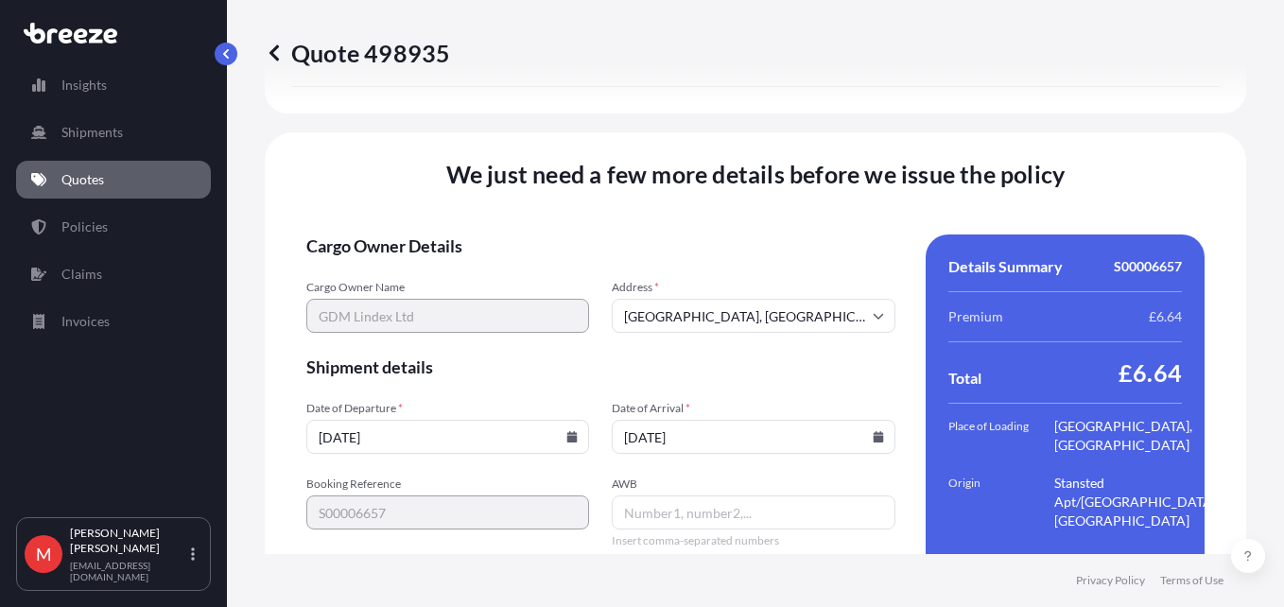
type input "22/09/2025"
drag, startPoint x: 703, startPoint y: 452, endPoint x: 715, endPoint y: 441, distance: 15.4
click at [703, 495] on input "AWB" at bounding box center [753, 512] width 283 height 34
paste input "884319106892"
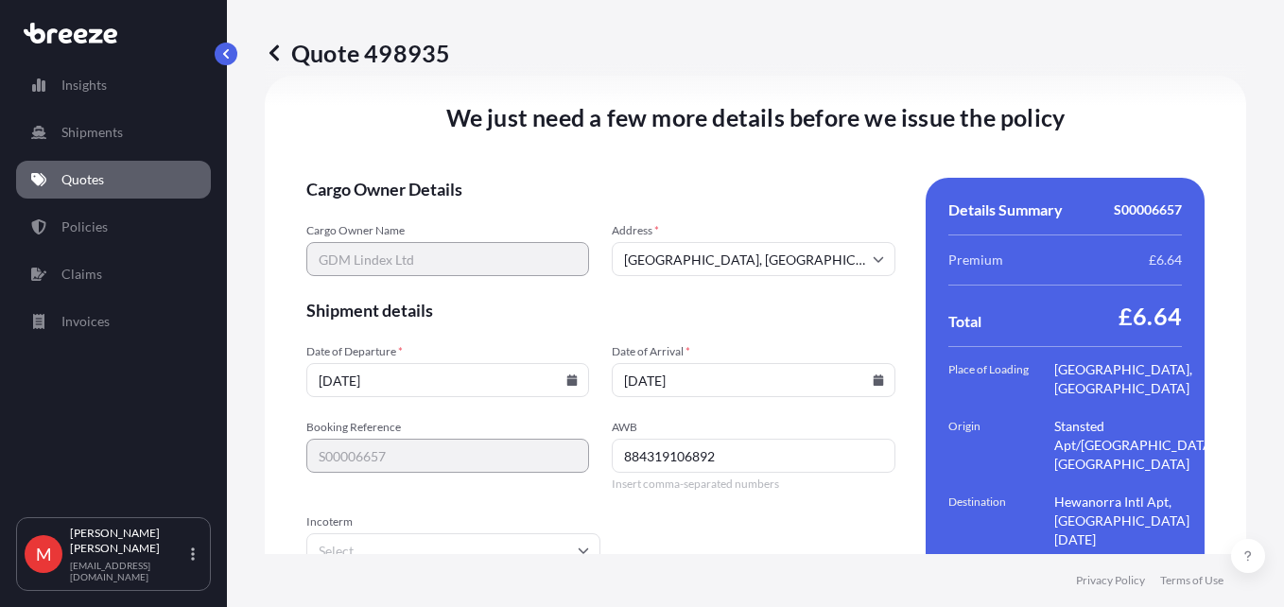
scroll to position [2823, 0]
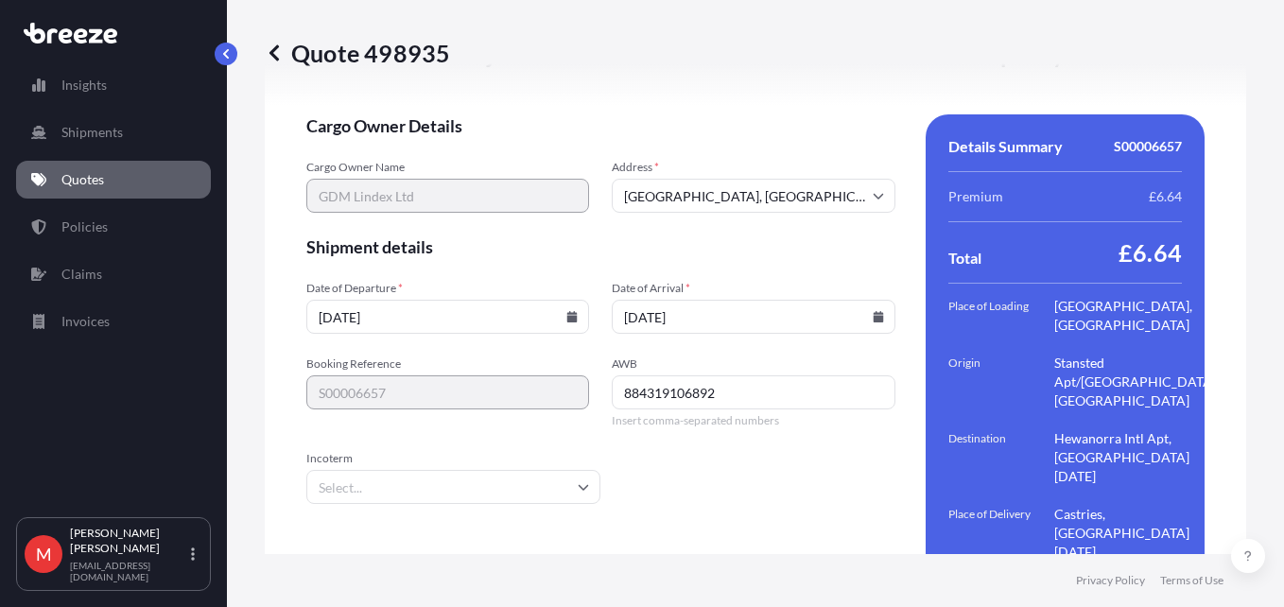
type input "884319106892"
click at [467, 470] on input "Incoterm" at bounding box center [453, 487] width 294 height 34
click at [413, 470] on input "Incoterm" at bounding box center [453, 487] width 294 height 34
type input "DAP"
click at [423, 476] on li "DAP" at bounding box center [451, 480] width 274 height 36
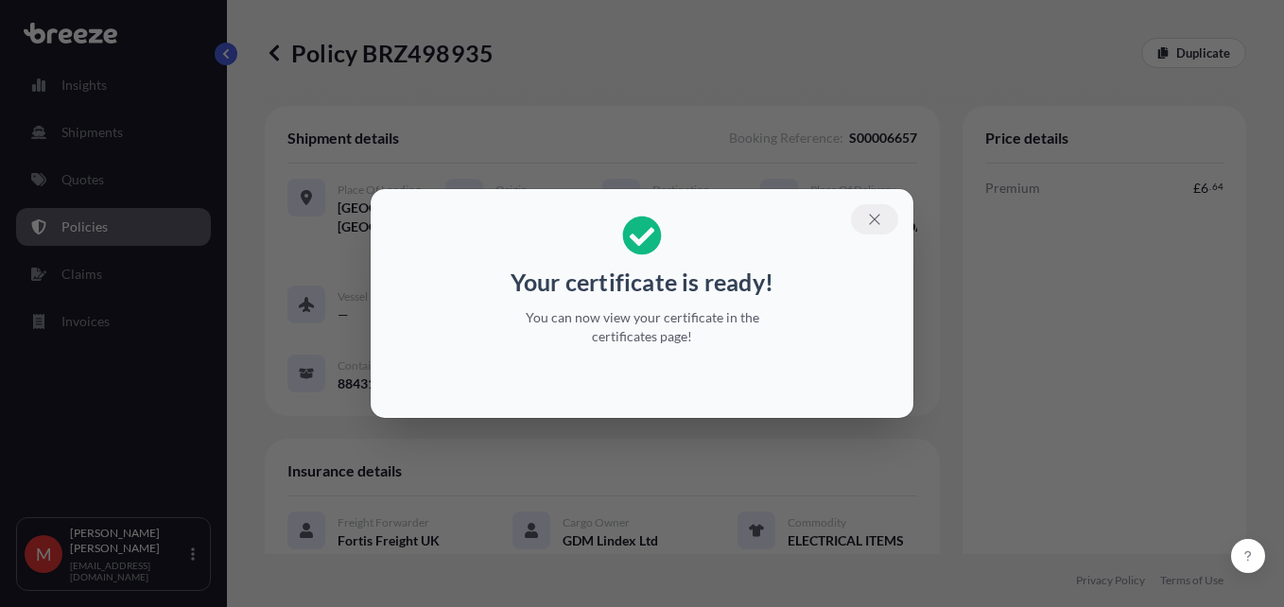
click at [880, 209] on button "button" at bounding box center [874, 219] width 47 height 30
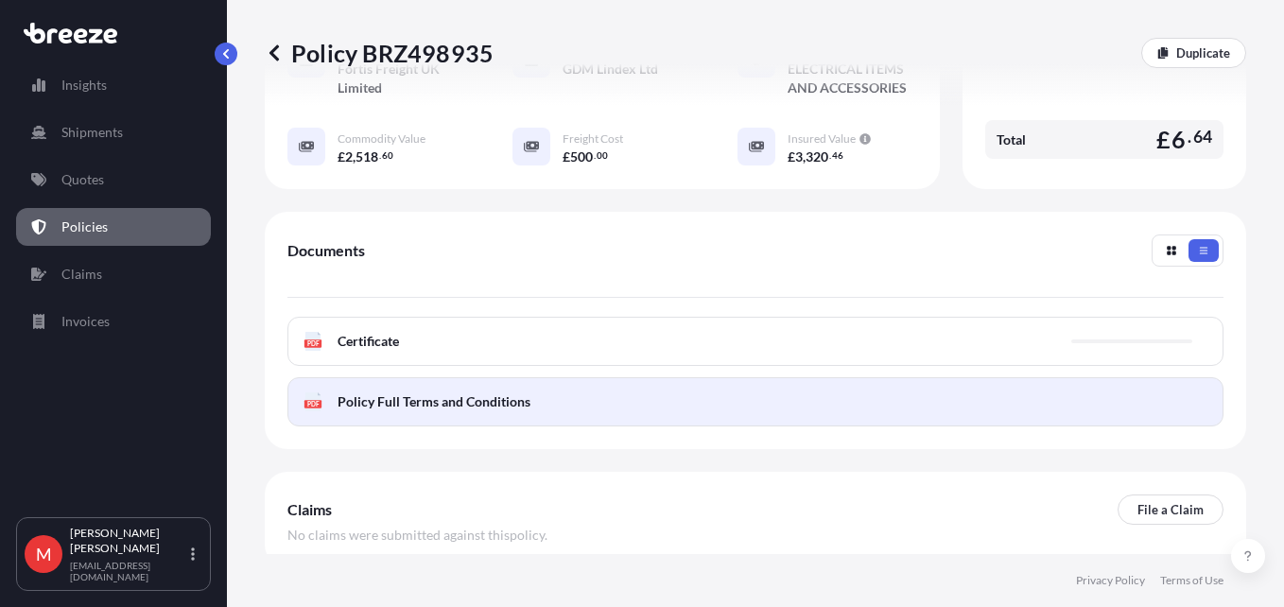
scroll to position [473, 0]
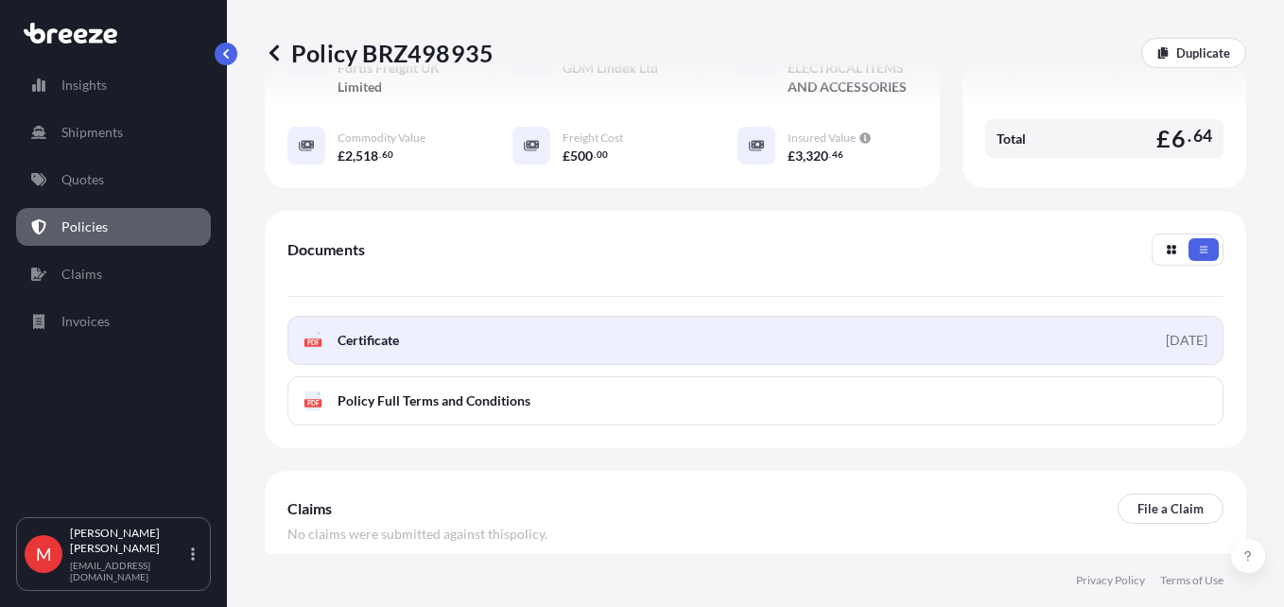
click at [389, 349] on span "Certificate" at bounding box center [367, 340] width 61 height 19
